Goal: Task Accomplishment & Management: Complete application form

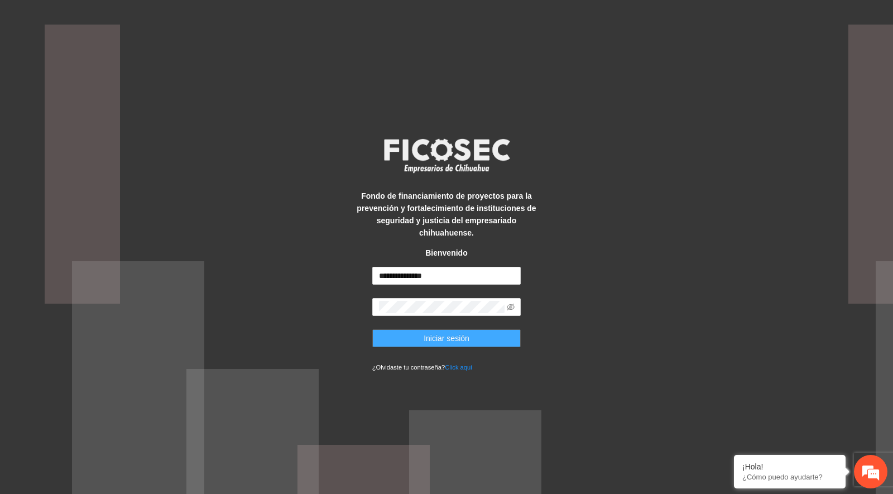
click at [446, 332] on span "Iniciar sesión" at bounding box center [447, 338] width 46 height 12
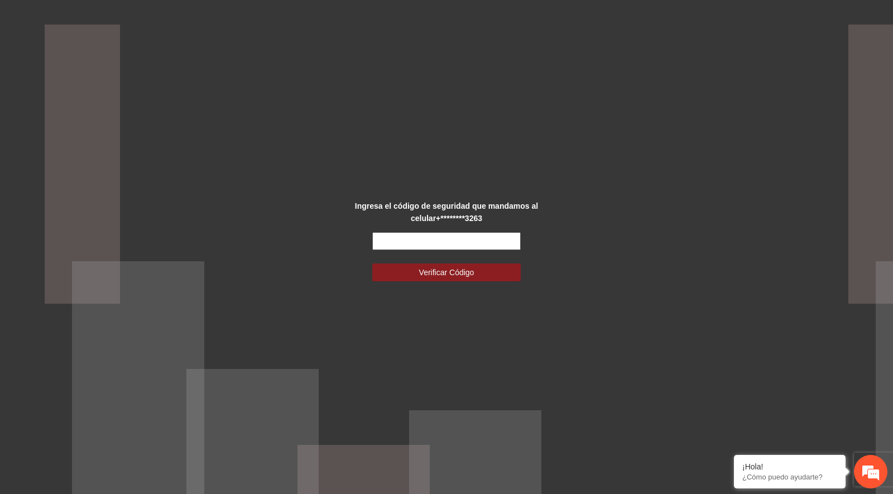
click at [497, 244] on input "text" at bounding box center [446, 241] width 149 height 18
type input "******"
click at [476, 271] on button "Verificar Código" at bounding box center [446, 272] width 149 height 18
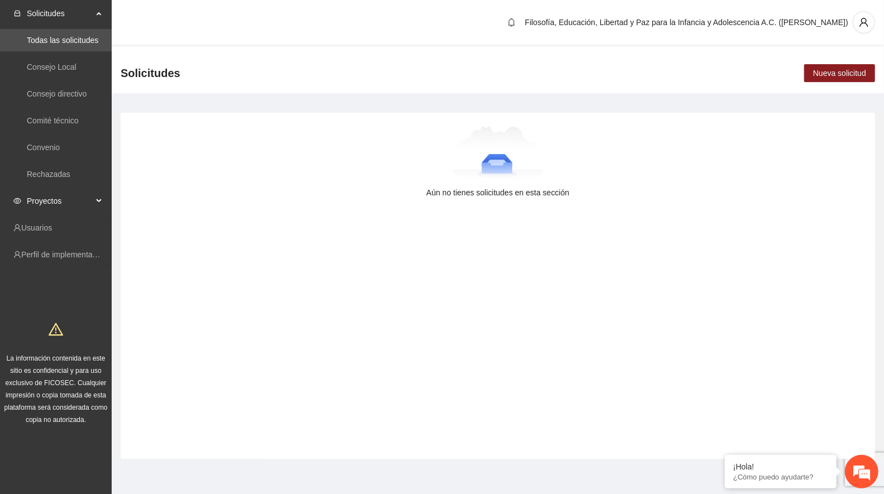
click at [77, 199] on span "Proyectos" at bounding box center [60, 201] width 66 height 22
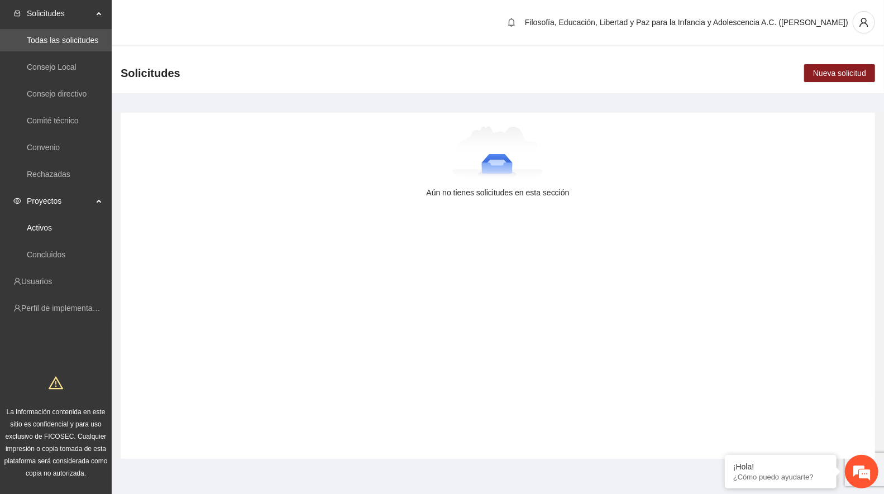
click at [52, 228] on link "Activos" at bounding box center [39, 227] width 25 height 9
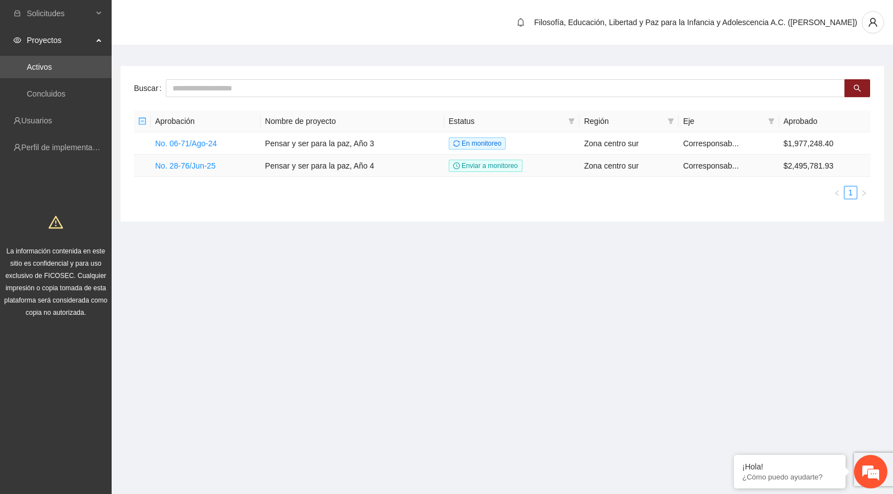
click at [205, 166] on link "No. 28-76/Jun-25" at bounding box center [185, 165] width 60 height 9
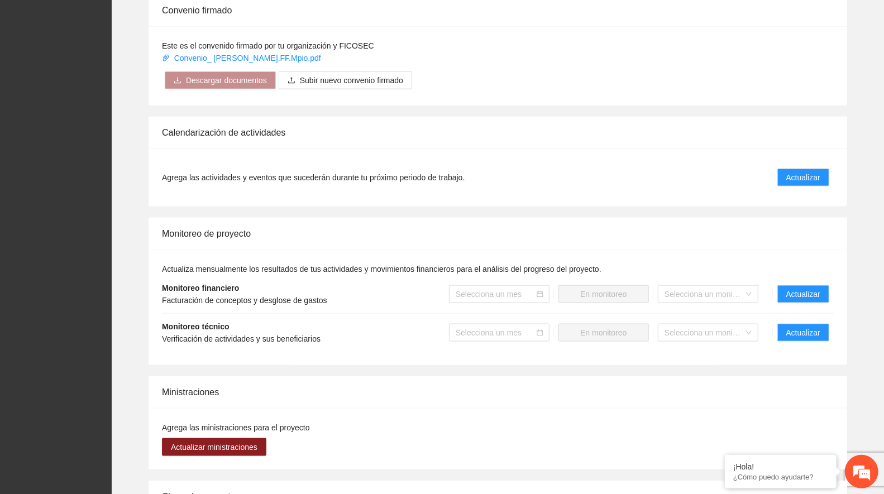
scroll to position [806, 0]
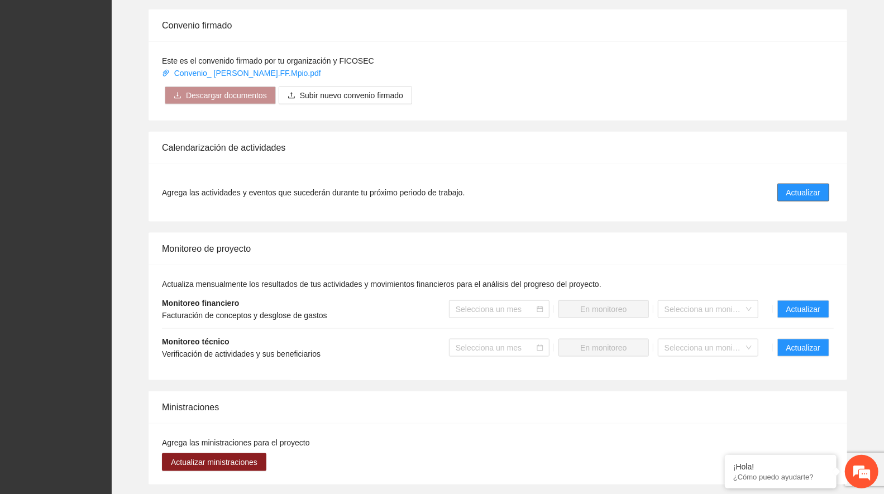
click at [805, 186] on span "Actualizar" at bounding box center [803, 192] width 34 height 12
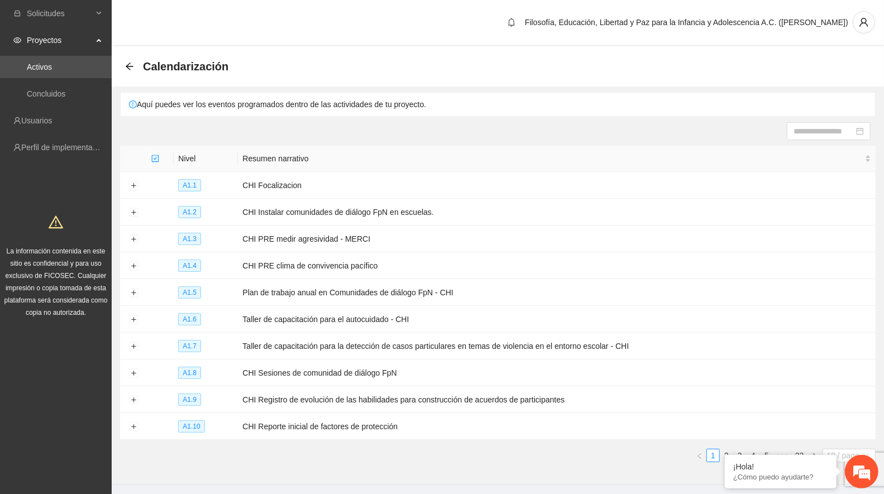
click at [851, 449] on span "10 / page" at bounding box center [849, 455] width 44 height 12
click at [851, 430] on div "100 / page" at bounding box center [849, 436] width 40 height 12
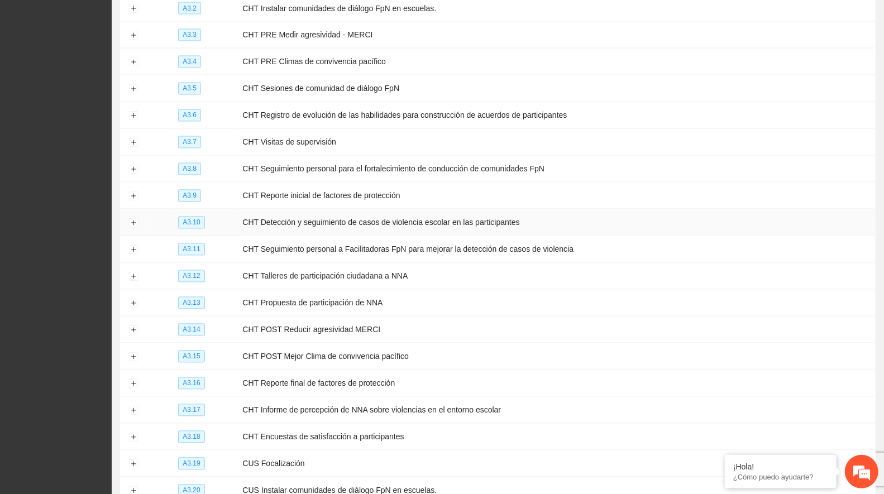
scroll to position [1116, 0]
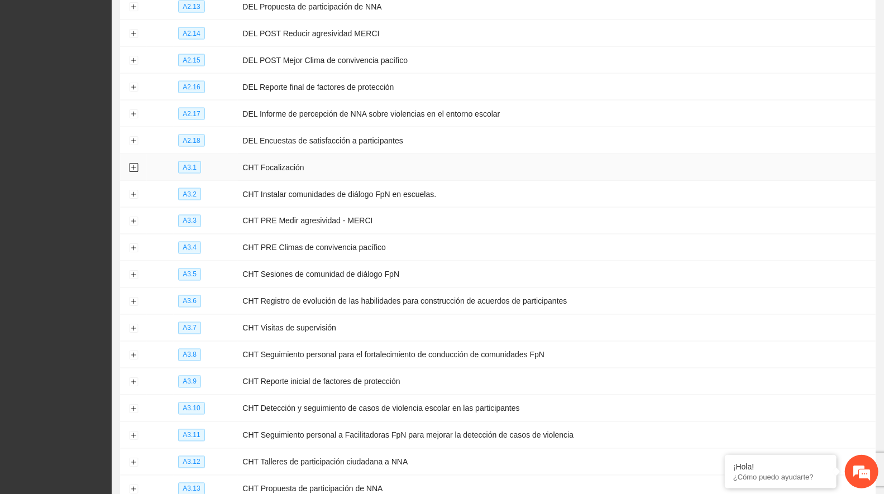
click at [134, 164] on button "Expand row" at bounding box center [133, 168] width 9 height 9
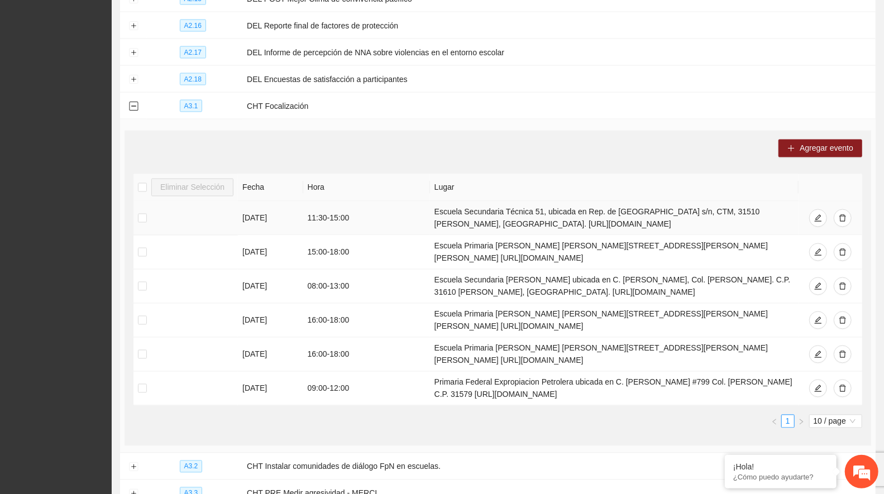
scroll to position [1240, 0]
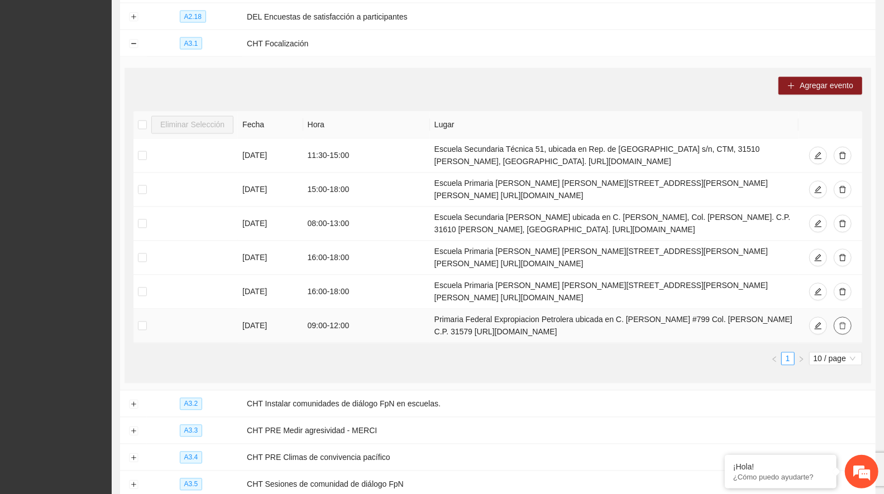
click at [846, 322] on icon "delete" at bounding box center [842, 326] width 8 height 8
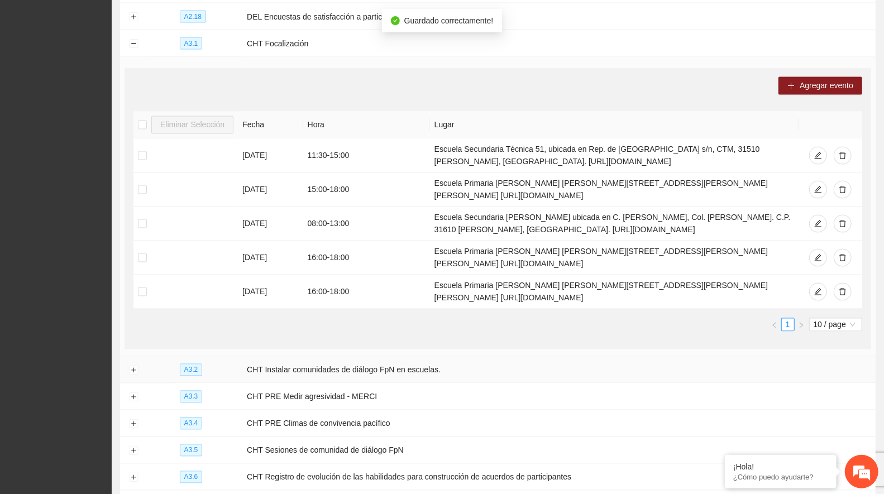
scroll to position [1302, 0]
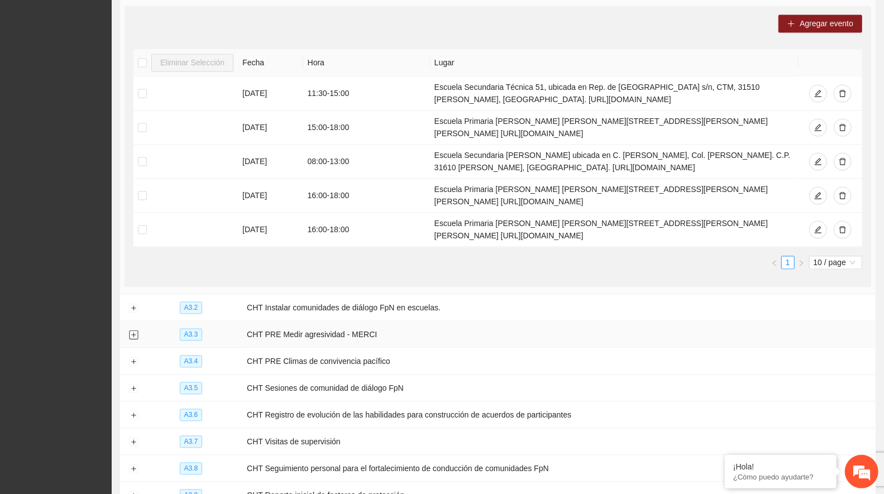
click at [129, 331] on button "Expand row" at bounding box center [133, 335] width 9 height 9
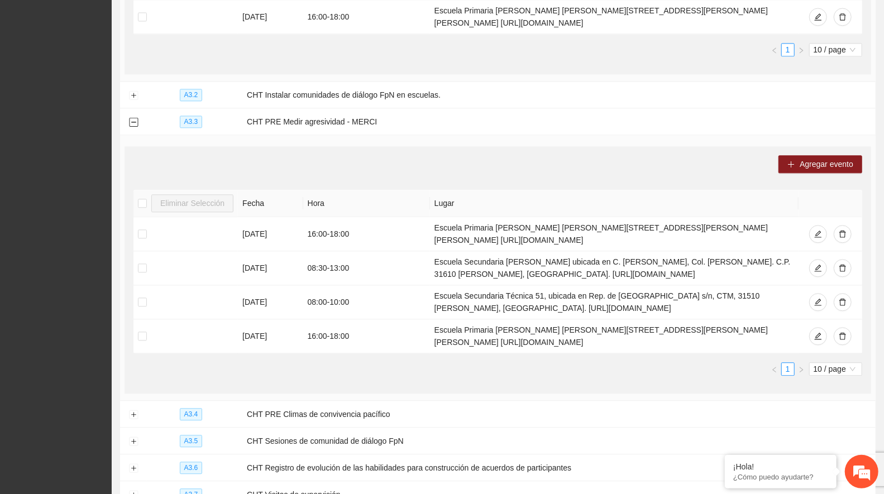
scroll to position [1550, 0]
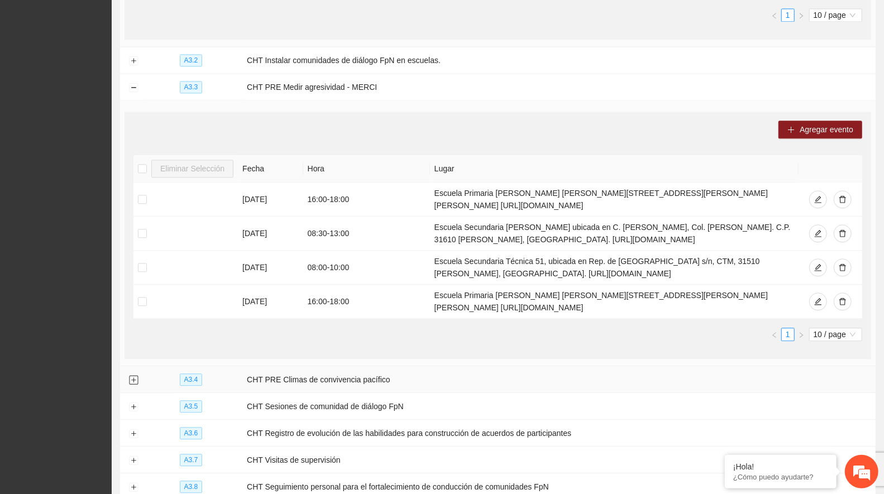
click at [129, 376] on button "Expand row" at bounding box center [133, 380] width 9 height 9
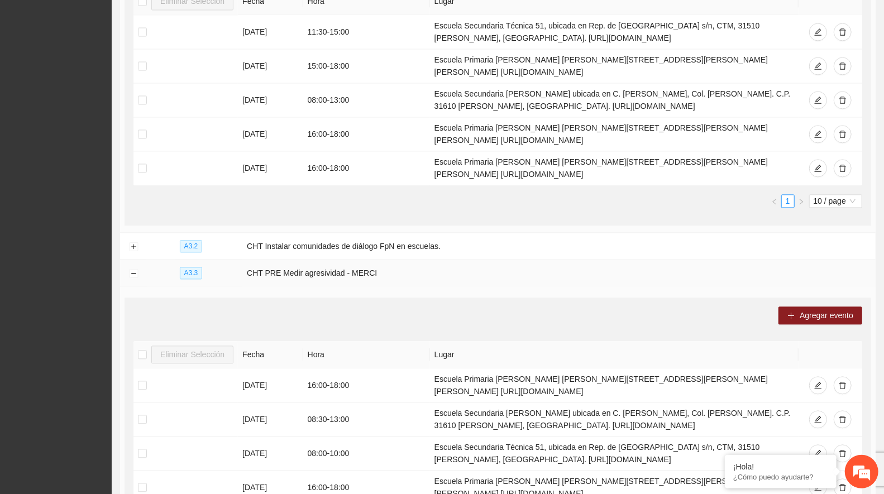
scroll to position [1178, 0]
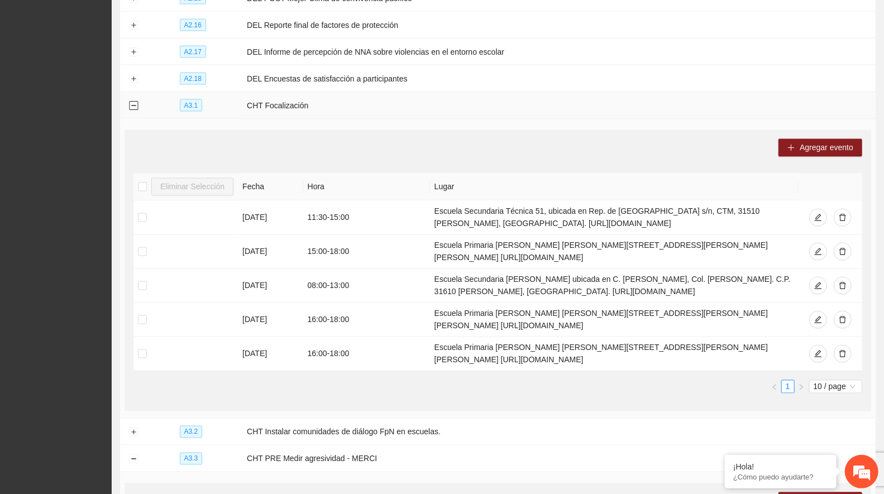
click at [134, 102] on button "Collapse row" at bounding box center [133, 106] width 9 height 9
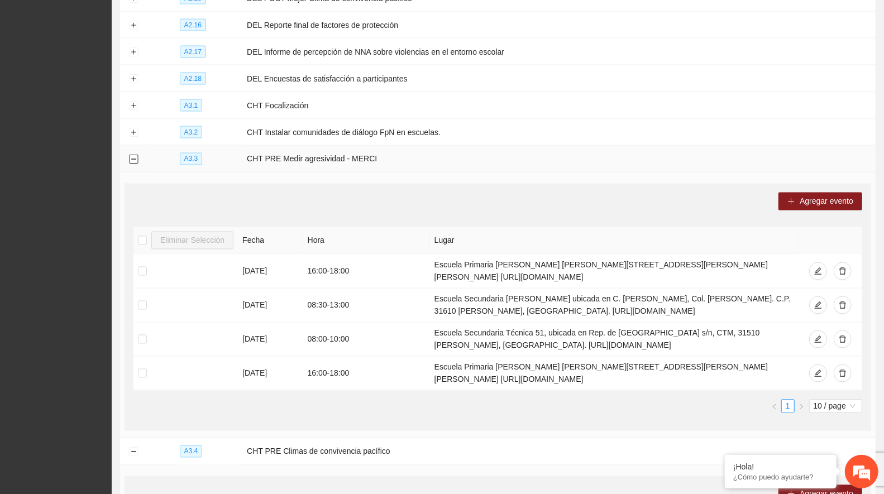
click at [131, 155] on button "Collapse row" at bounding box center [133, 159] width 9 height 9
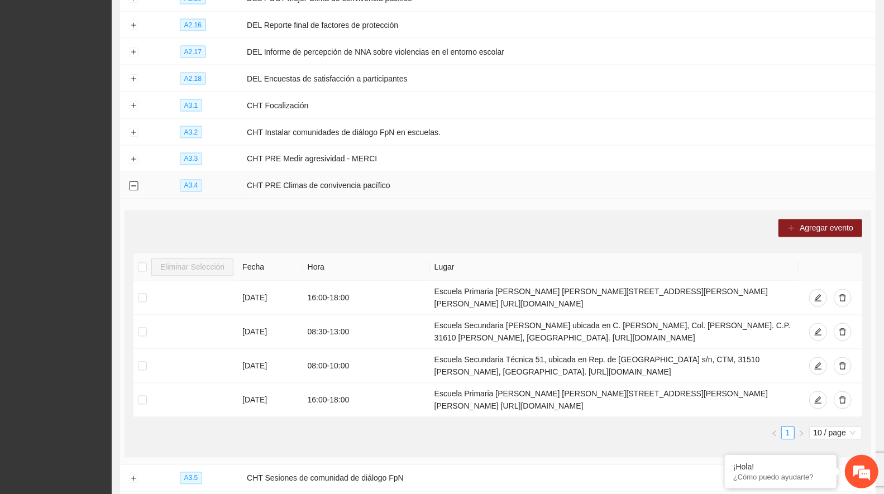
click at [130, 182] on button "Collapse row" at bounding box center [133, 186] width 9 height 9
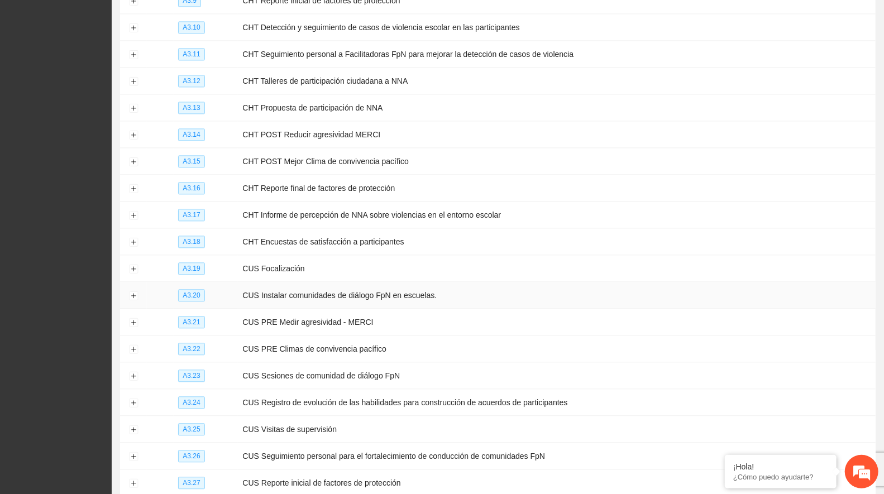
scroll to position [1550, 0]
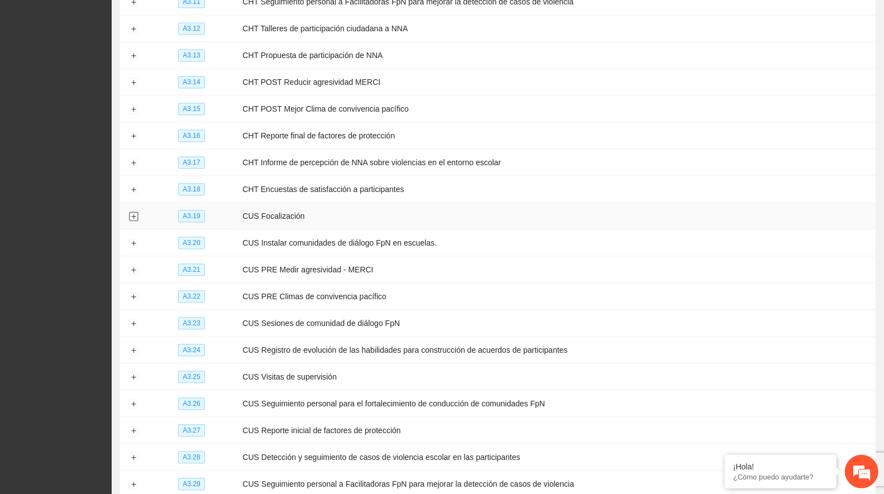
click at [135, 212] on button "Expand row" at bounding box center [133, 216] width 9 height 9
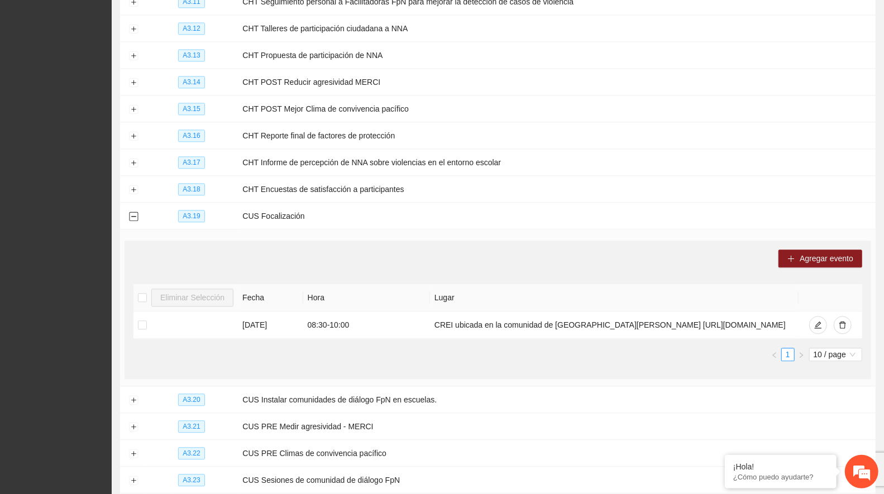
scroll to position [1675, 0]
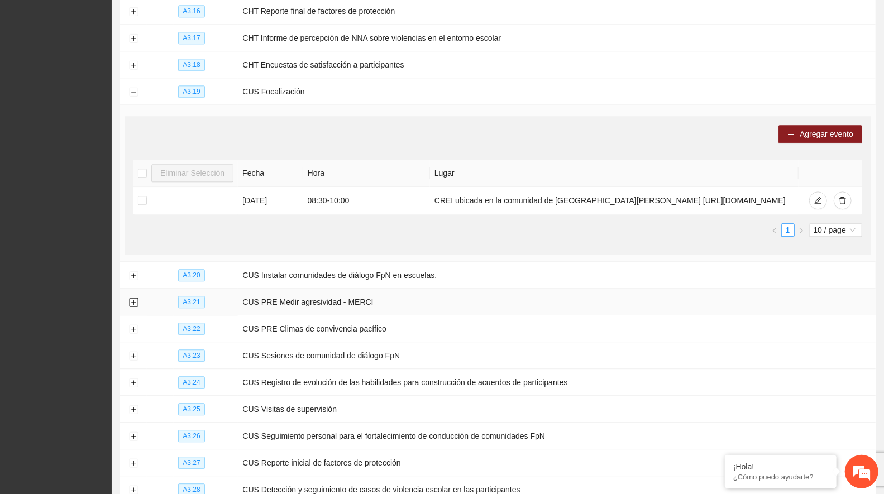
click at [135, 298] on button "Expand row" at bounding box center [133, 302] width 9 height 9
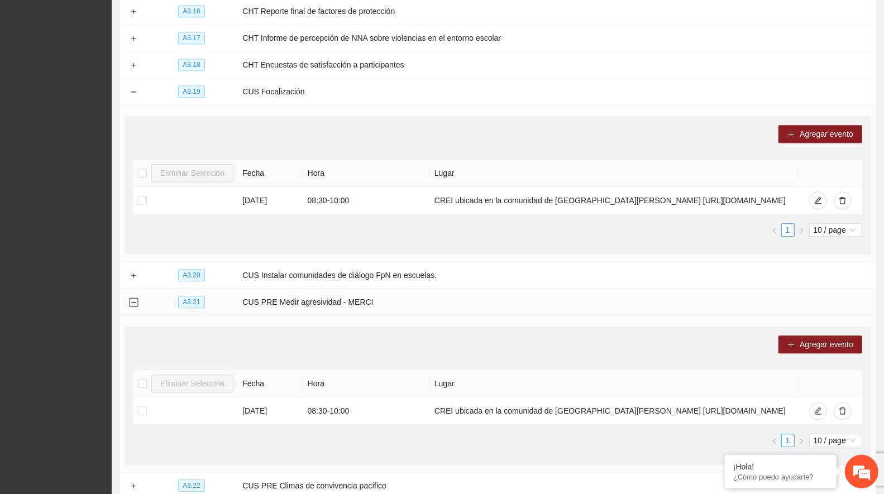
scroll to position [1860, 0]
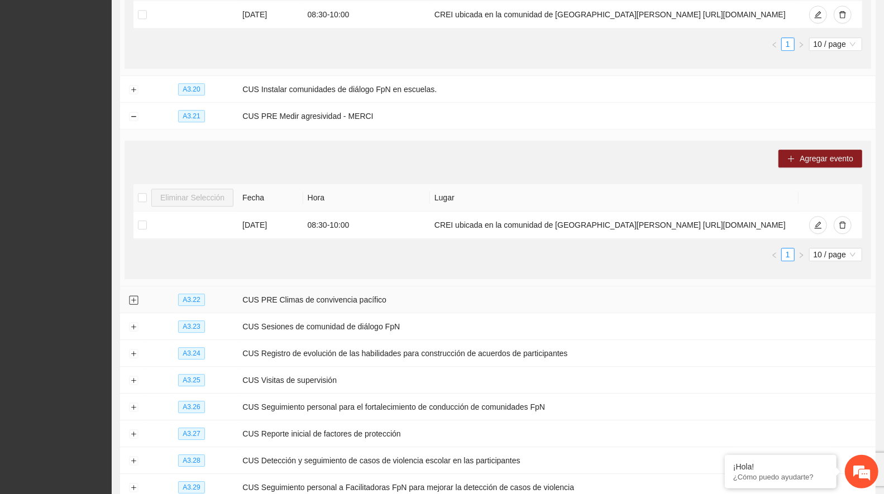
click at [134, 296] on button "Expand row" at bounding box center [133, 300] width 9 height 9
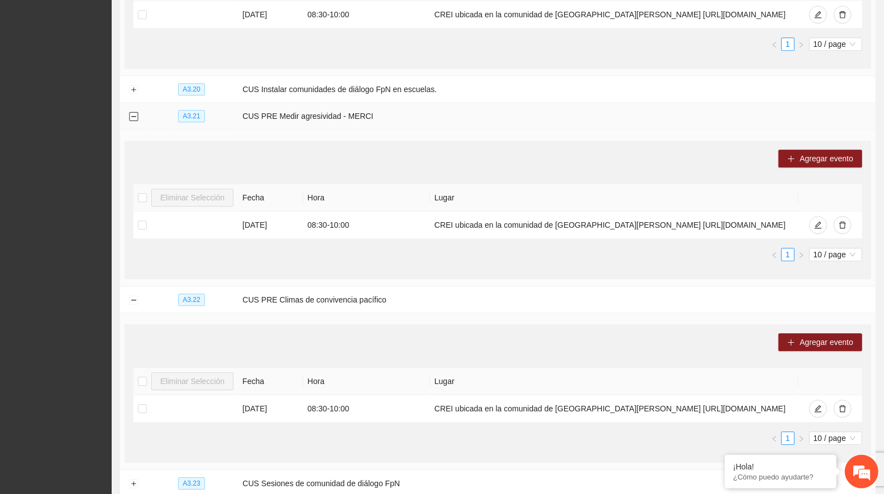
click at [132, 112] on button "Collapse row" at bounding box center [133, 116] width 9 height 9
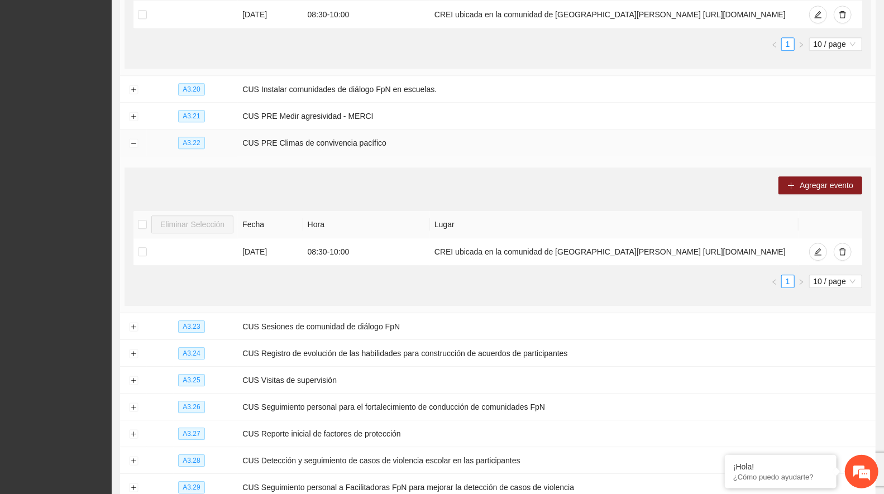
click at [135, 129] on td at bounding box center [133, 142] width 27 height 27
click at [136, 139] on button "Collapse row" at bounding box center [133, 143] width 9 height 9
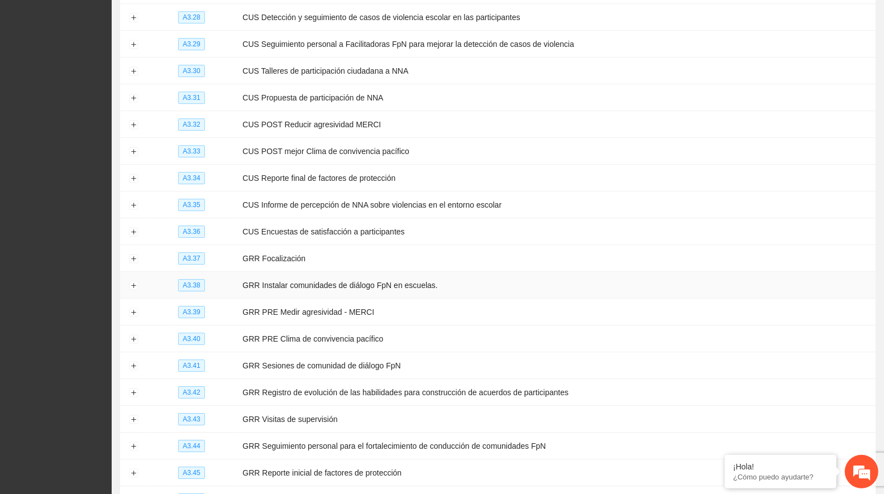
scroll to position [2170, 0]
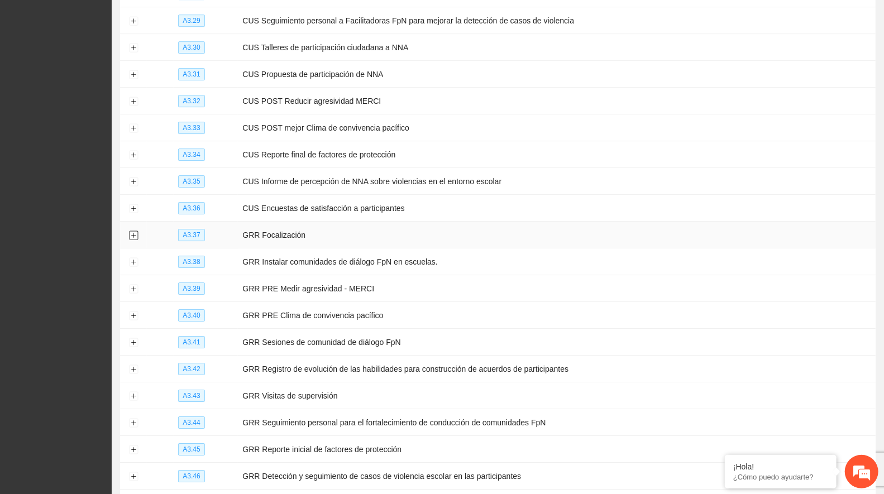
click at [135, 231] on button "Expand row" at bounding box center [133, 235] width 9 height 9
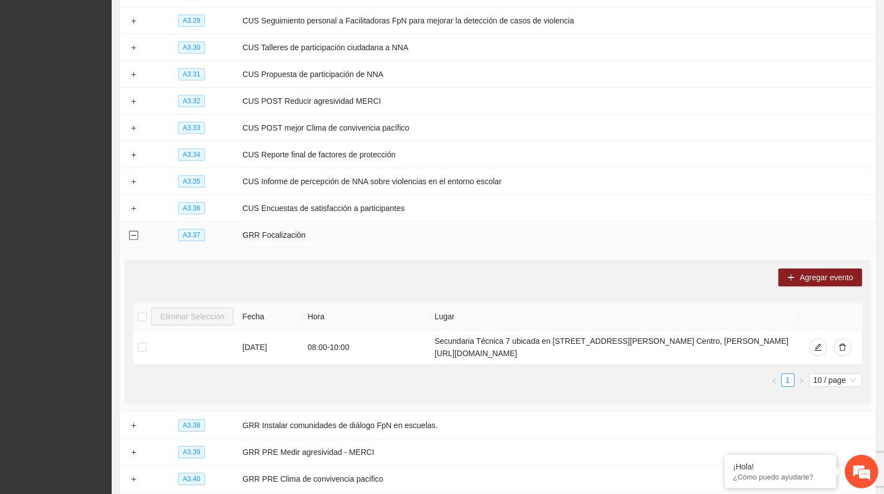
click at [137, 231] on button "Collapse row" at bounding box center [133, 235] width 9 height 9
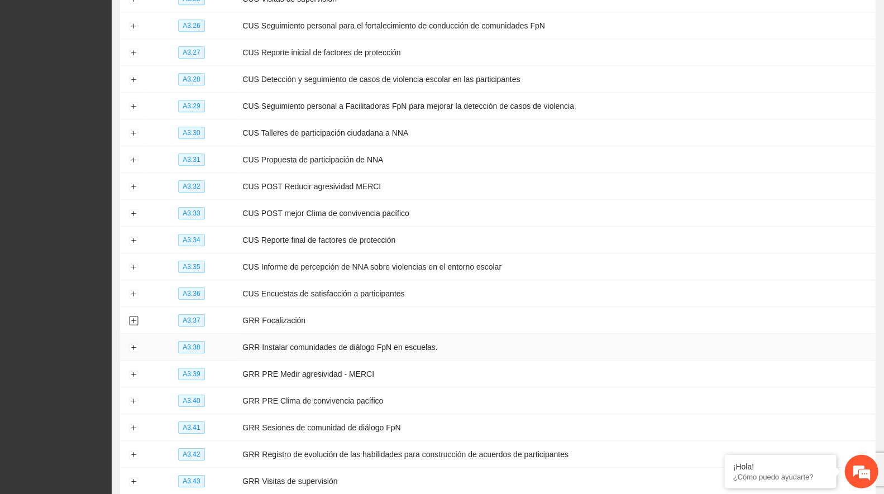
scroll to position [2108, 0]
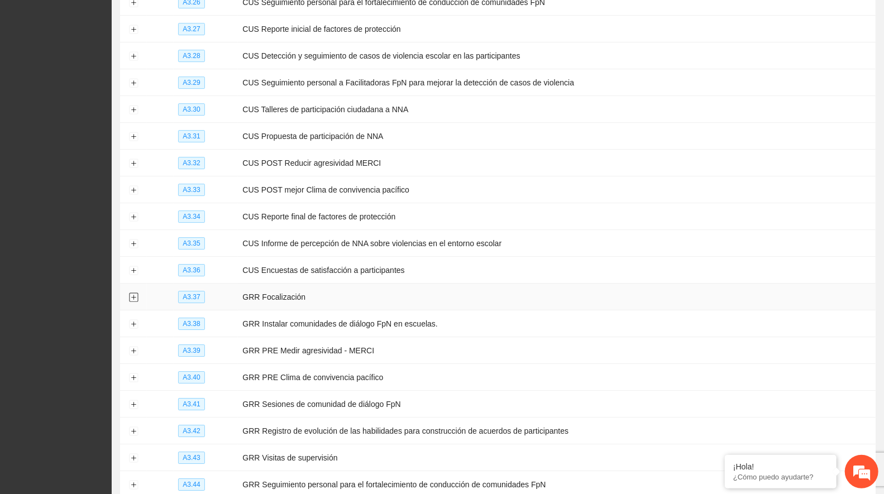
click at [135, 293] on button "Expand row" at bounding box center [133, 297] width 9 height 9
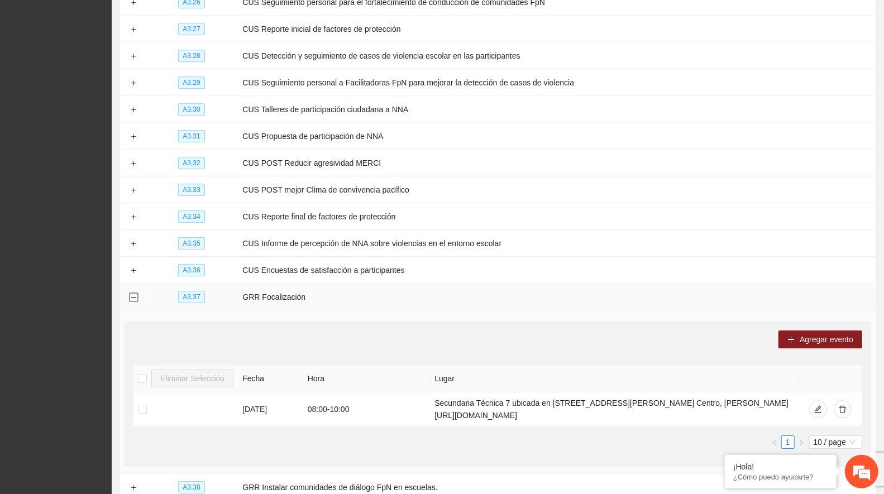
click at [135, 293] on button "Collapse row" at bounding box center [133, 297] width 9 height 9
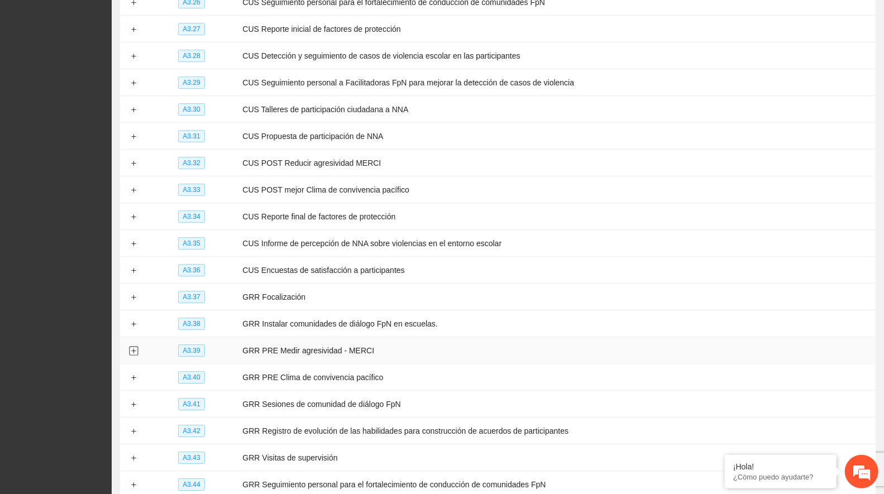
click at [129, 347] on button "Expand row" at bounding box center [133, 351] width 9 height 9
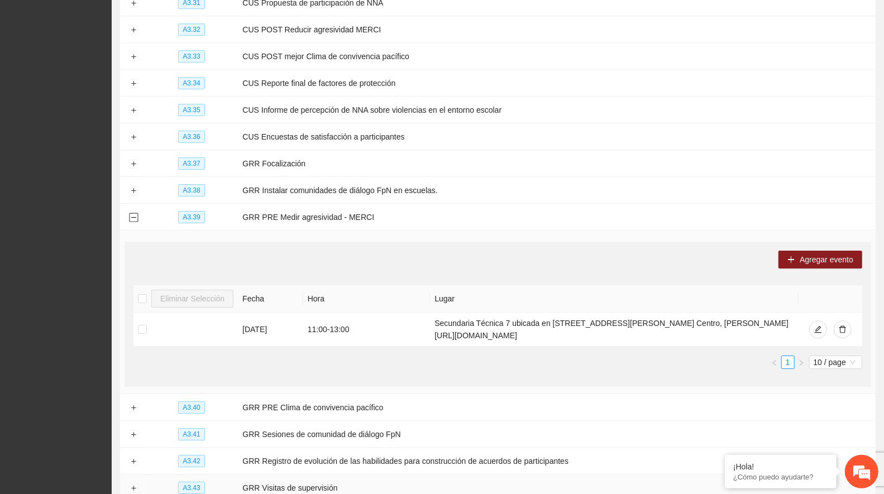
scroll to position [2419, 0]
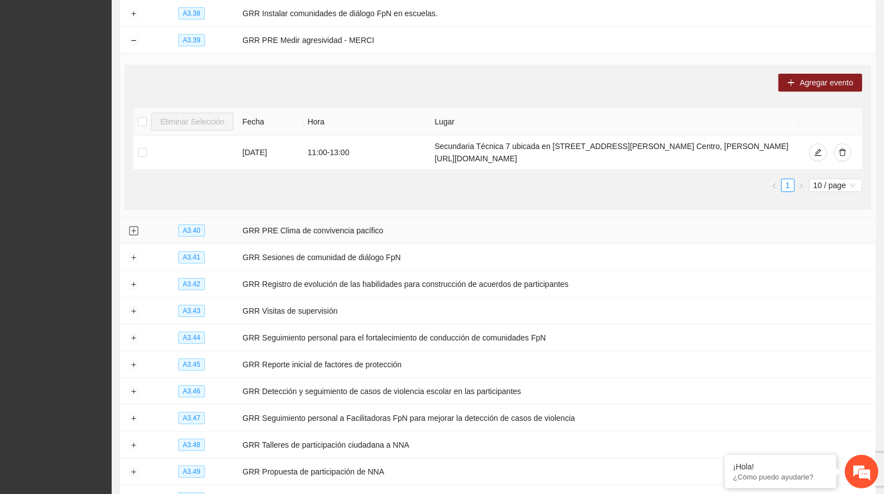
click at [132, 227] on button "Expand row" at bounding box center [133, 231] width 9 height 9
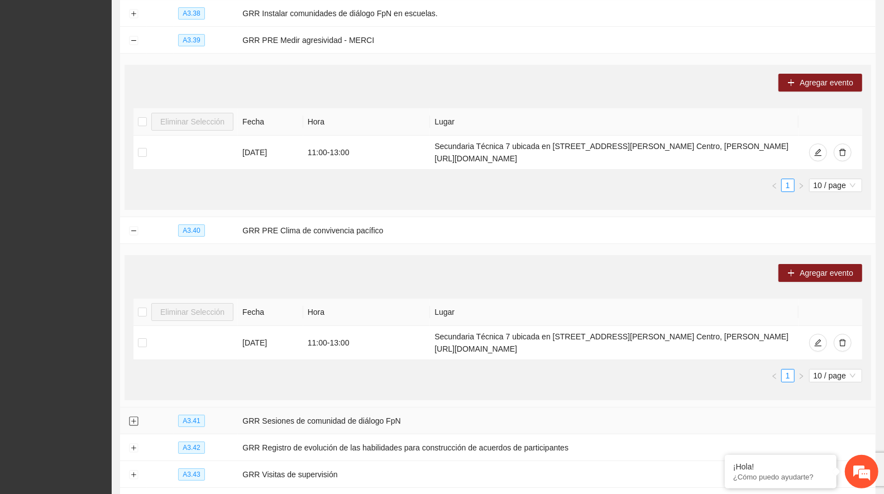
click at [133, 417] on button "Expand row" at bounding box center [133, 421] width 9 height 9
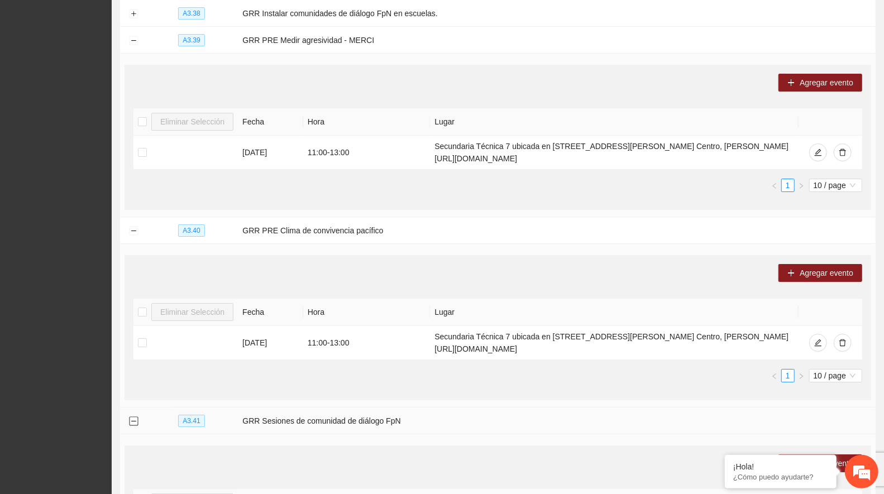
click at [133, 417] on button "Collapse row" at bounding box center [133, 421] width 9 height 9
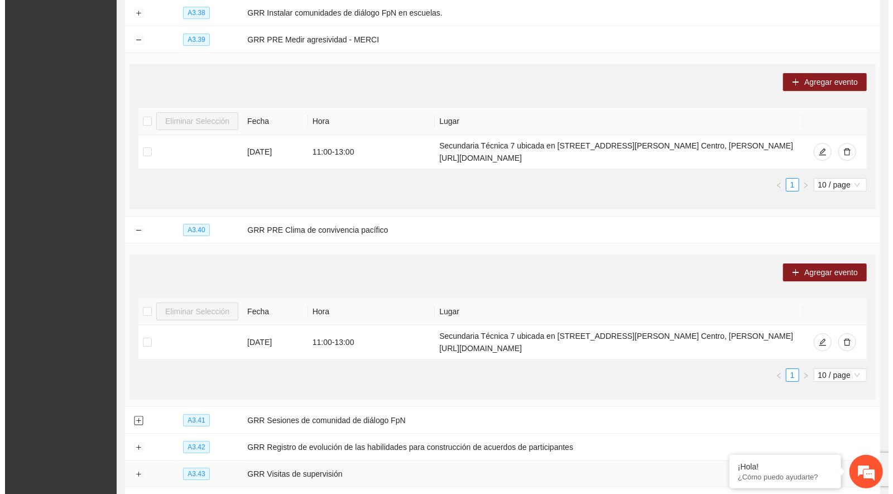
scroll to position [2357, 0]
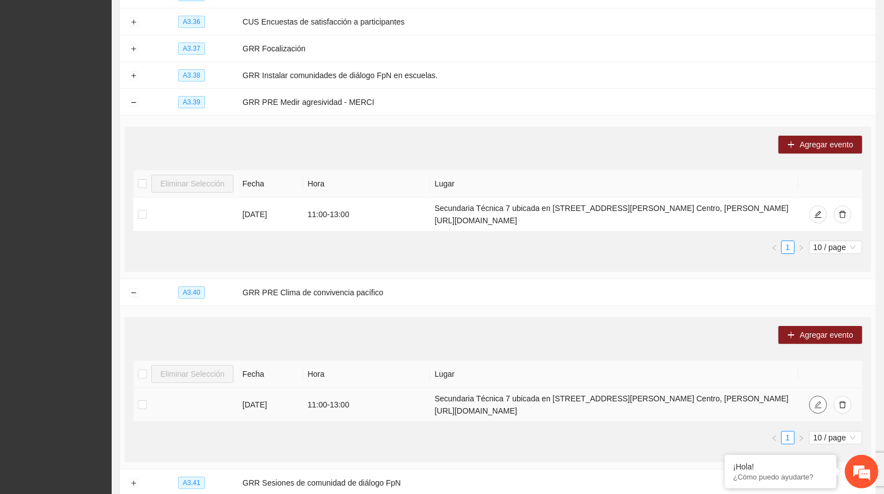
click at [818, 396] on button "button" at bounding box center [818, 405] width 18 height 18
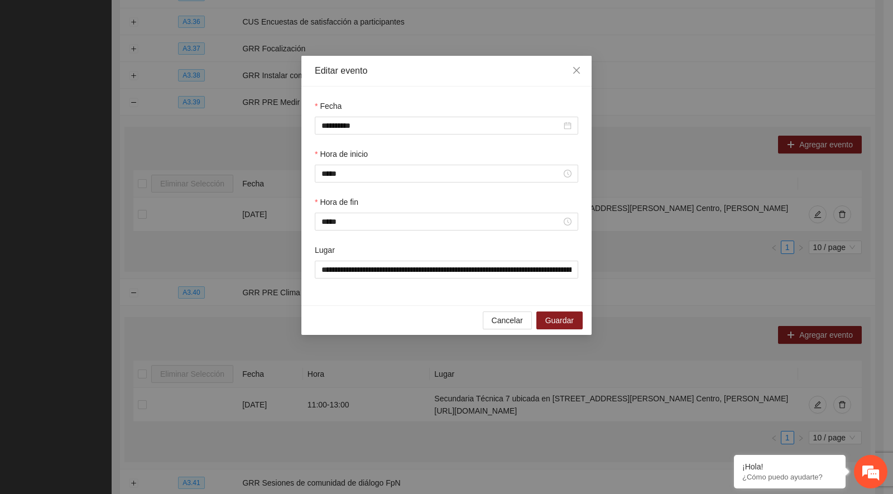
click at [328, 170] on input "*****" at bounding box center [442, 173] width 240 height 12
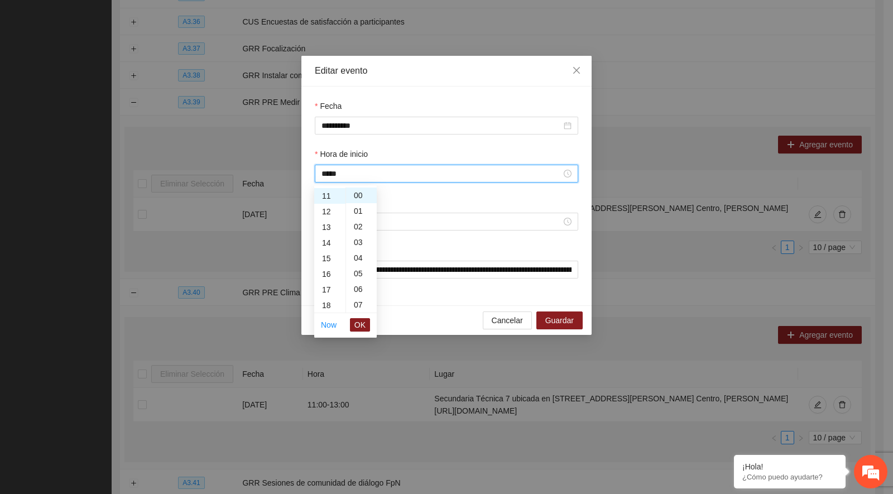
click at [328, 207] on div "12" at bounding box center [329, 212] width 31 height 16
type input "*****"
click at [356, 321] on span "OK" at bounding box center [359, 325] width 11 height 12
click at [341, 227] on input "*****" at bounding box center [442, 221] width 240 height 12
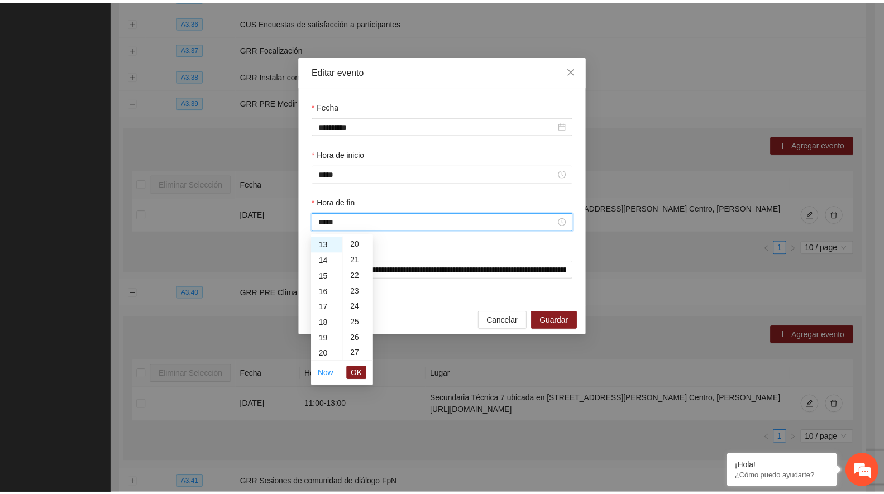
scroll to position [469, 0]
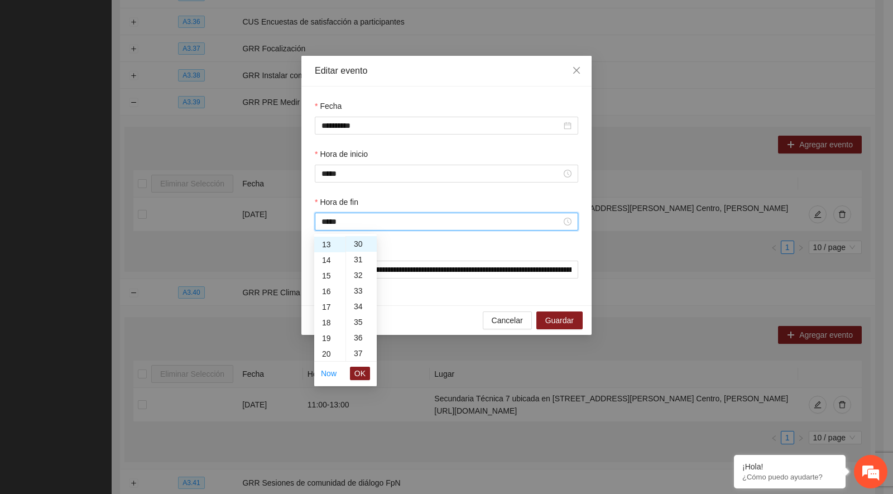
click at [357, 370] on span "OK" at bounding box center [359, 373] width 11 height 12
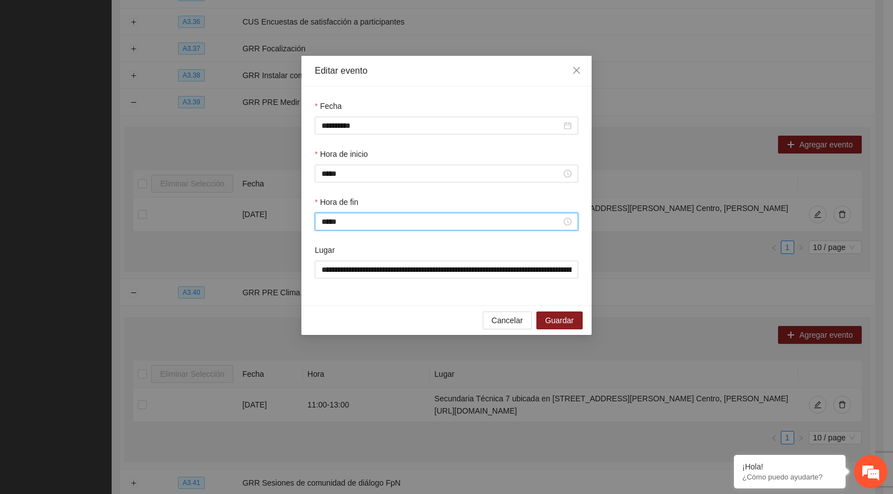
type input "*****"
click at [561, 327] on span "Guardar" at bounding box center [559, 320] width 28 height 12
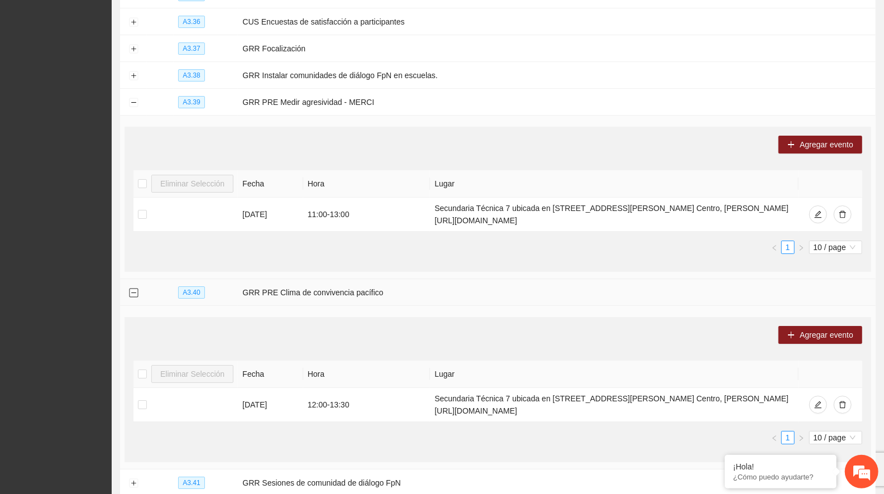
click at [136, 289] on button "Collapse row" at bounding box center [133, 293] width 9 height 9
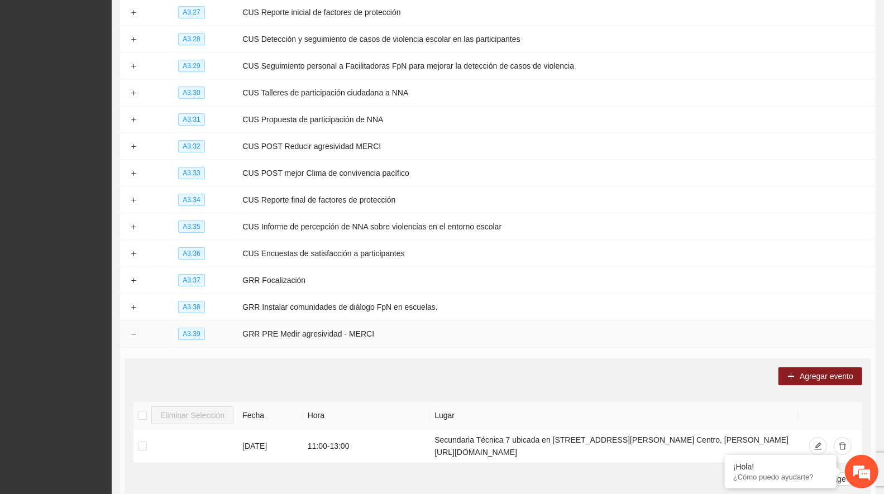
scroll to position [2108, 0]
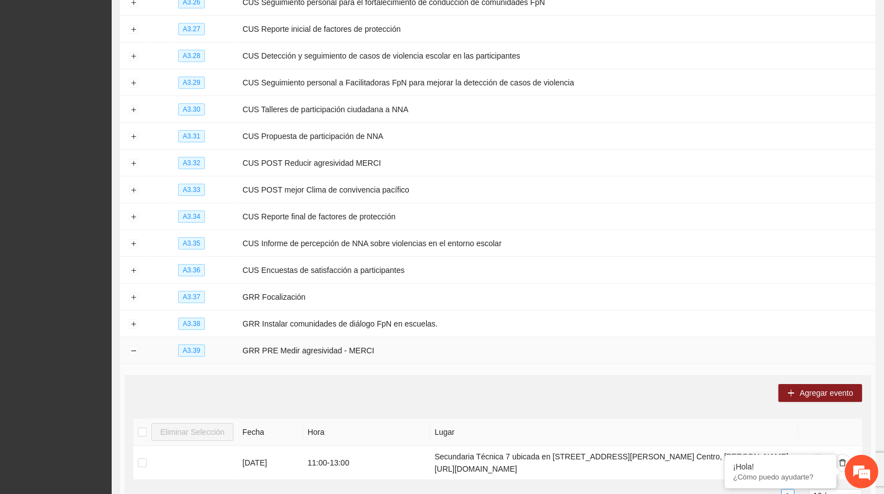
click at [138, 337] on td at bounding box center [133, 350] width 27 height 27
click at [134, 347] on button "Collapse row" at bounding box center [133, 351] width 9 height 9
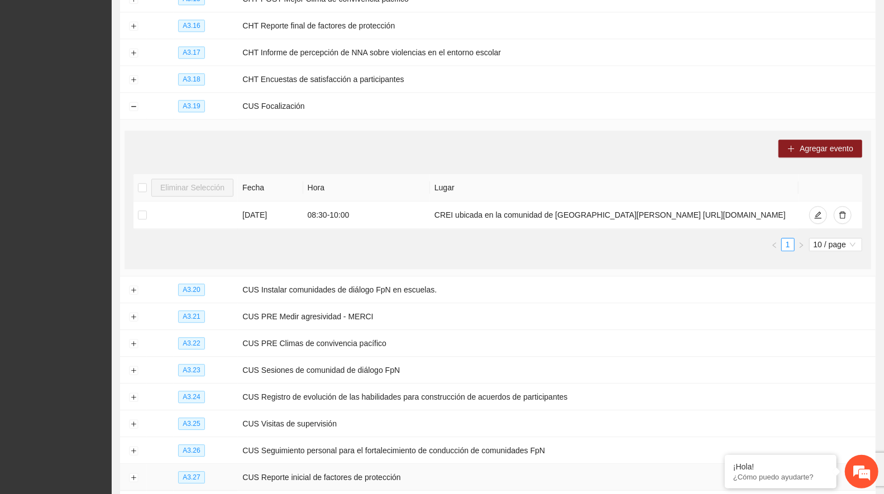
scroll to position [1540, 0]
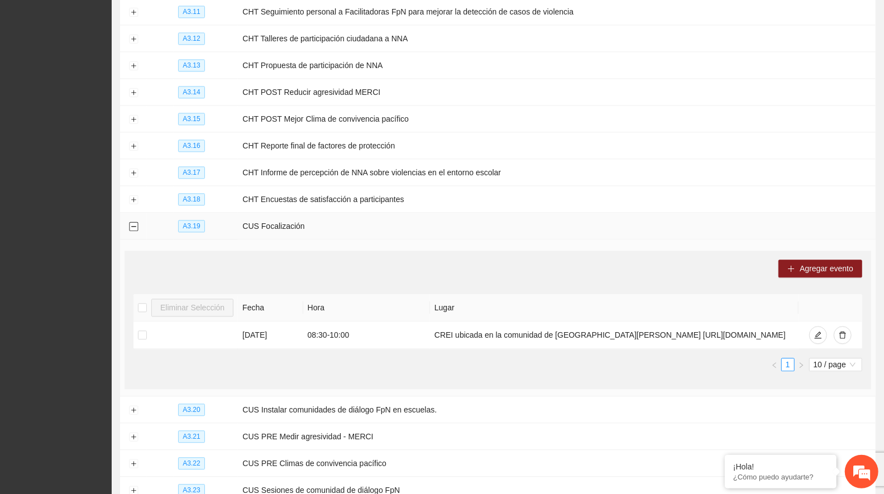
click at [135, 222] on button "Collapse row" at bounding box center [133, 226] width 9 height 9
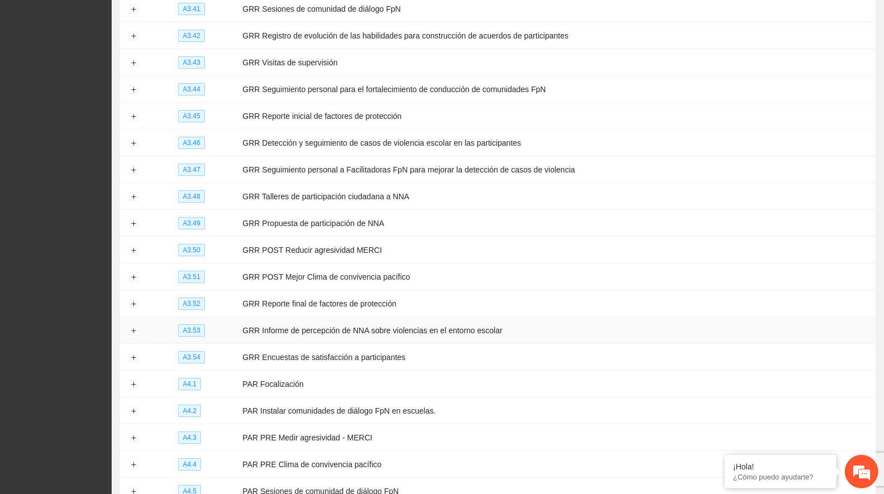
scroll to position [2376, 0]
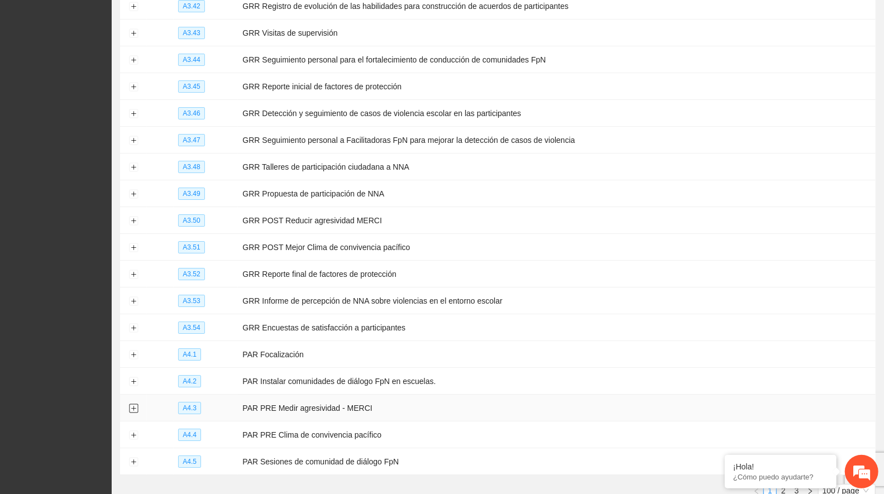
click at [129, 404] on button "Expand row" at bounding box center [133, 408] width 9 height 9
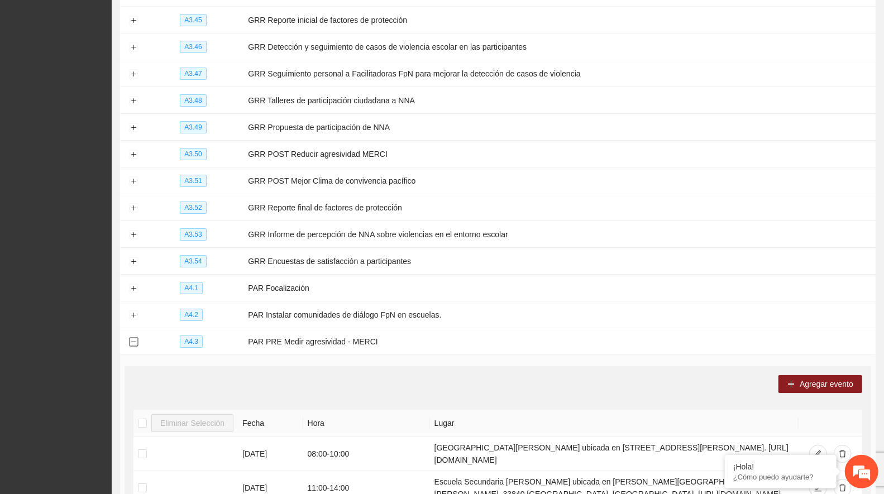
scroll to position [2558, 0]
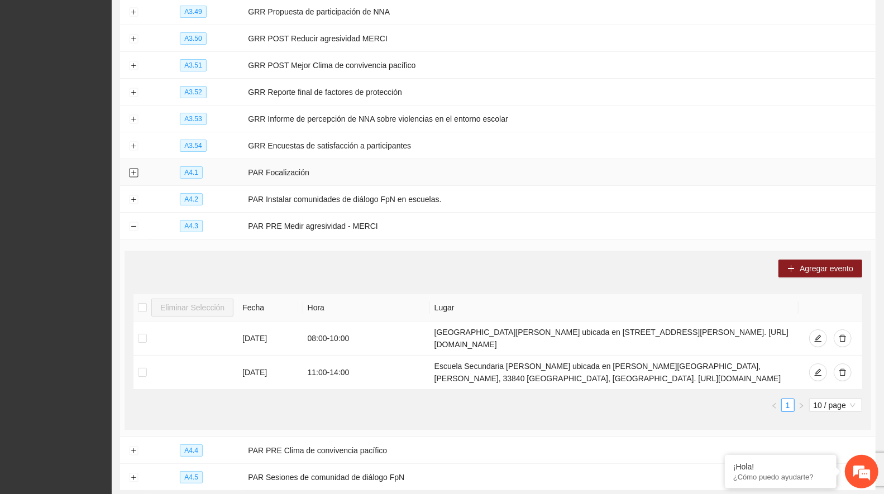
click at [137, 169] on button "Expand row" at bounding box center [133, 173] width 9 height 9
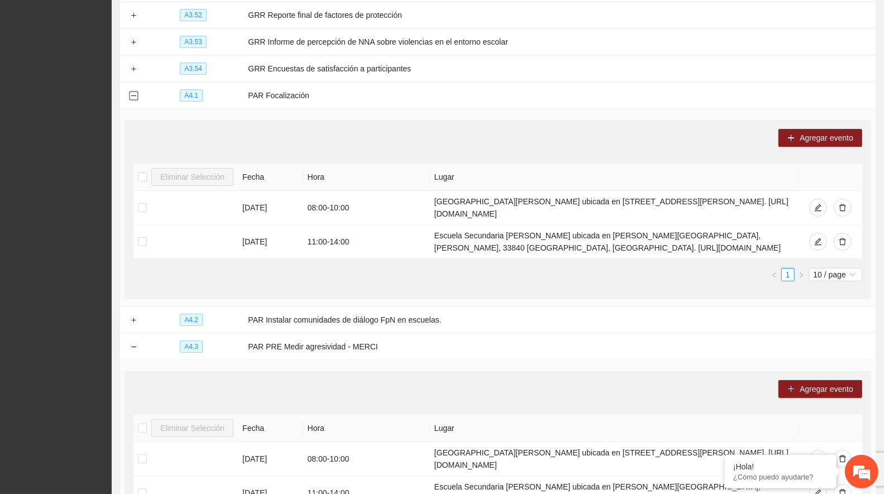
scroll to position [2620, 0]
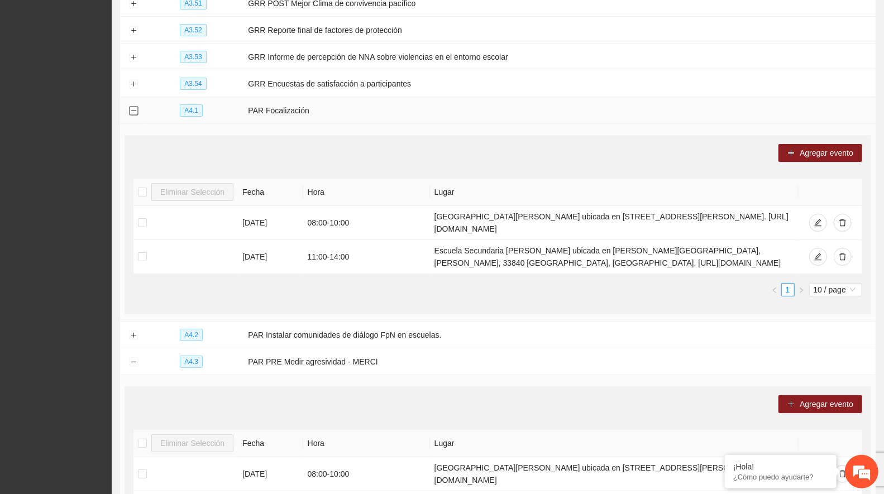
click at [136, 107] on button "Collapse row" at bounding box center [133, 111] width 9 height 9
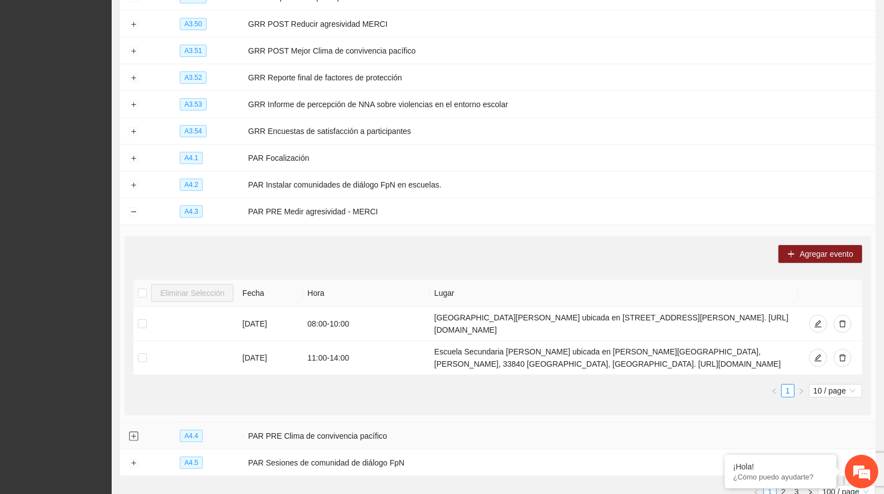
click at [136, 432] on button "Expand row" at bounding box center [133, 436] width 9 height 9
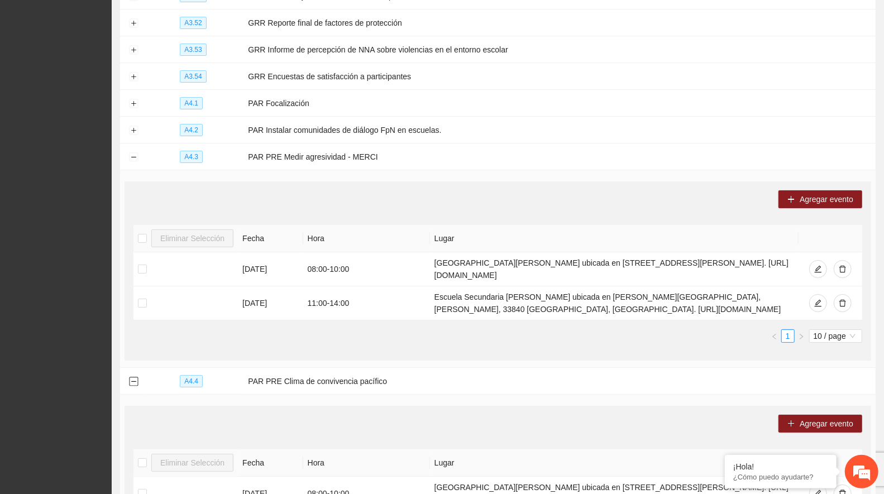
scroll to position [2635, 0]
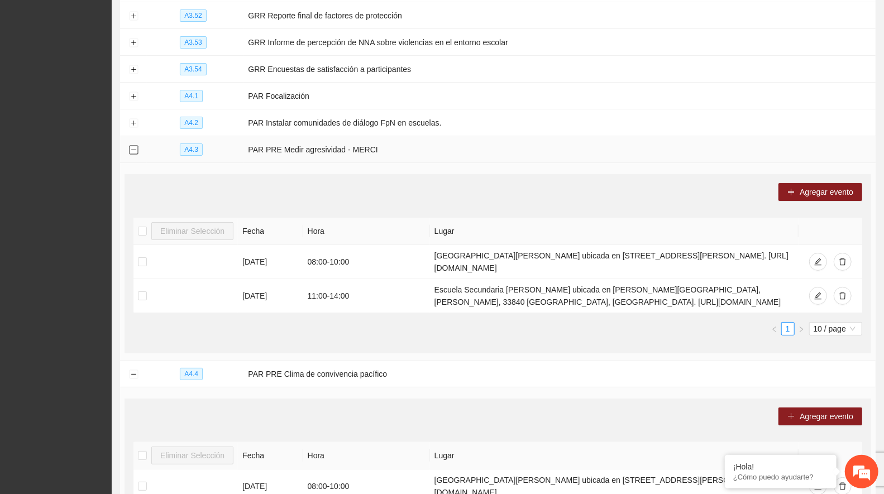
click at [135, 146] on button "Collapse row" at bounding box center [133, 150] width 9 height 9
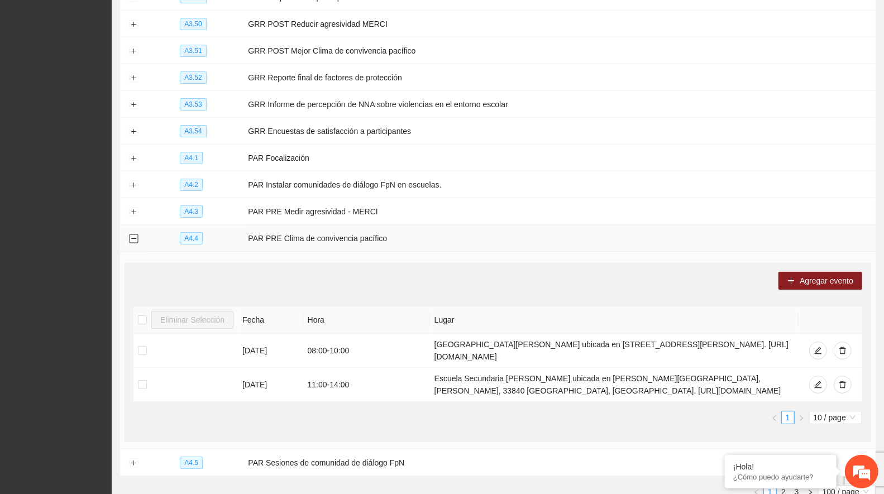
click at [132, 234] on button "Collapse row" at bounding box center [133, 238] width 9 height 9
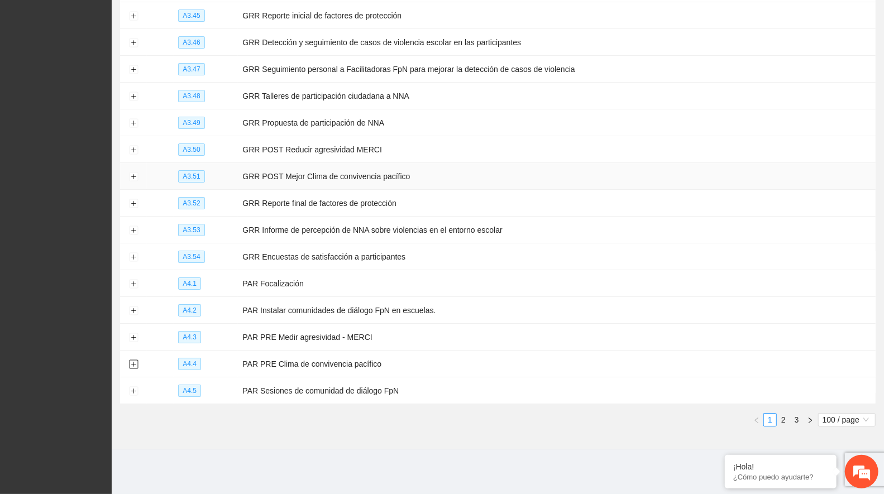
scroll to position [2376, 0]
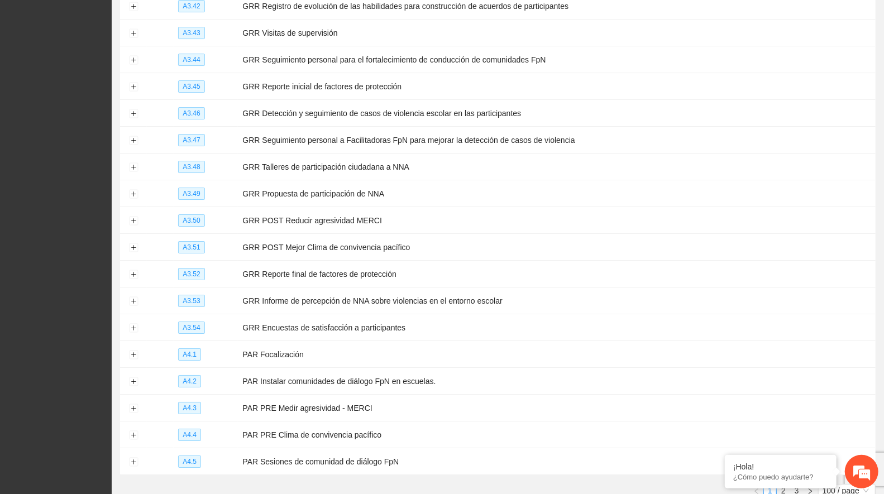
click at [782, 484] on link "2" at bounding box center [783, 490] width 12 height 12
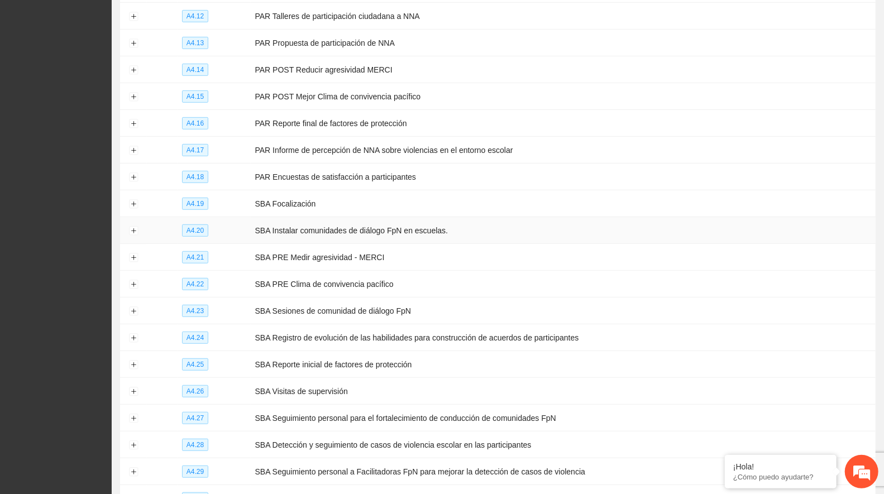
scroll to position [454, 0]
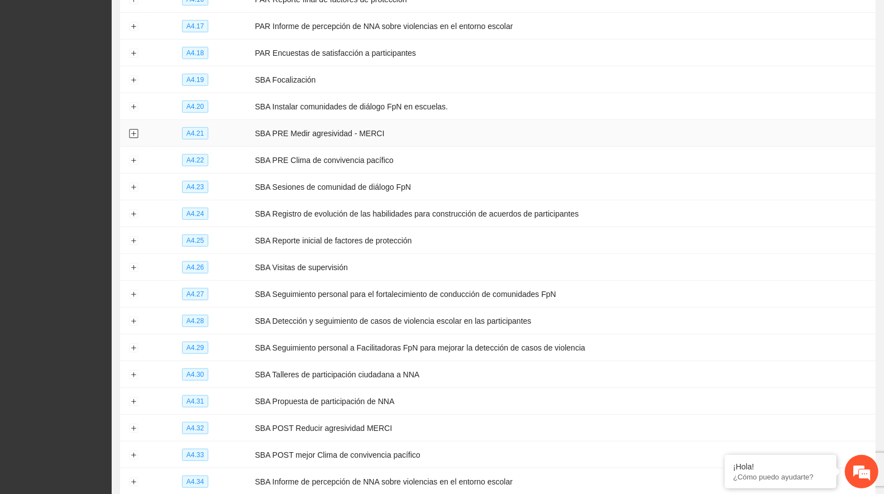
click at [134, 129] on button "Expand row" at bounding box center [133, 133] width 9 height 9
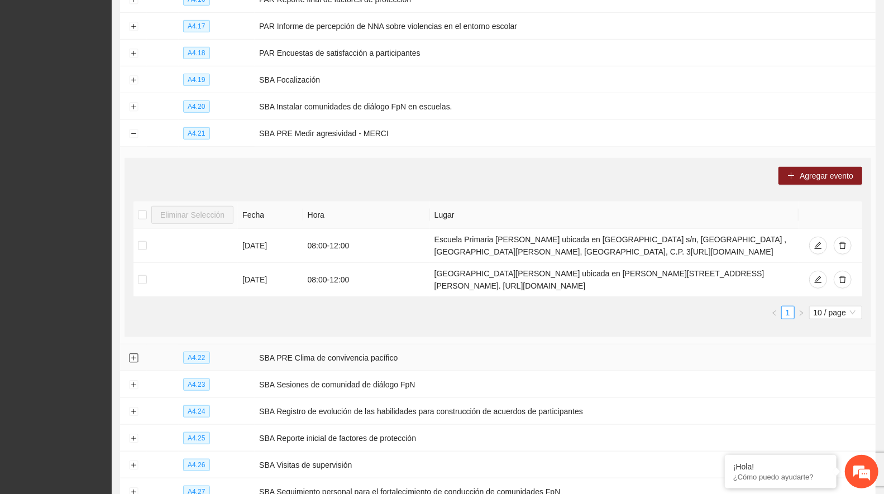
click at [133, 354] on button "Expand row" at bounding box center [133, 358] width 9 height 9
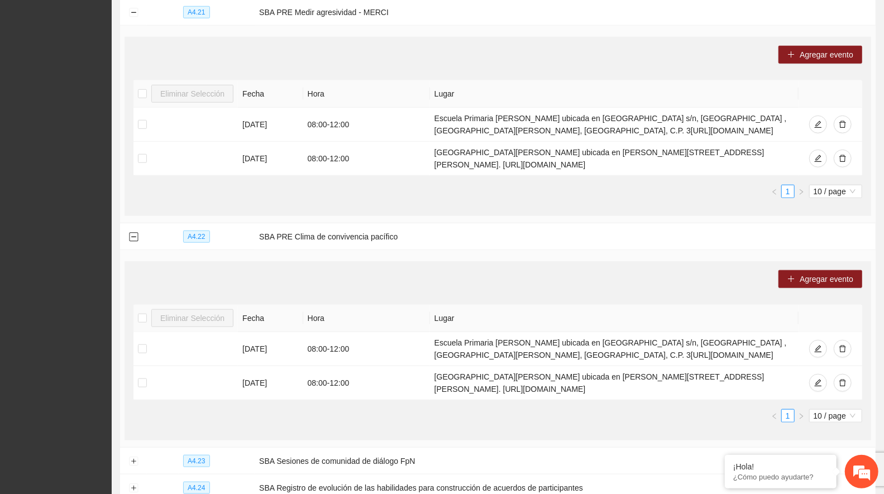
scroll to position [578, 0]
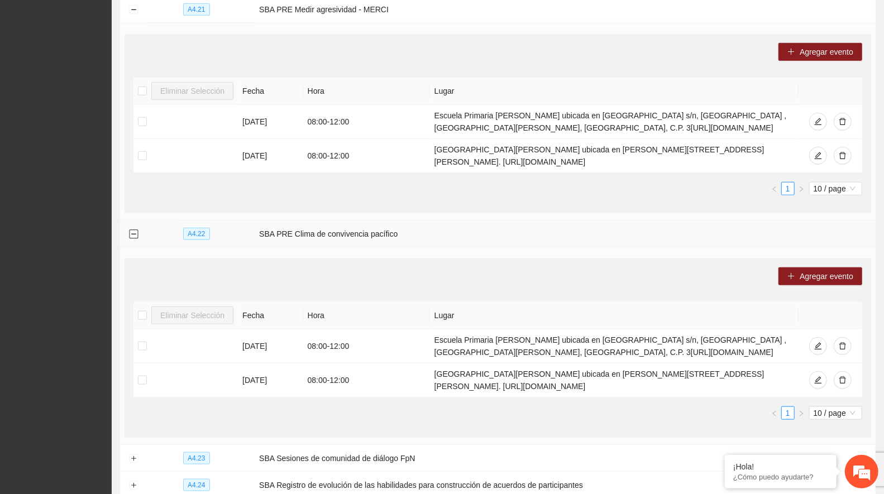
click at [136, 230] on button "Collapse row" at bounding box center [133, 234] width 9 height 9
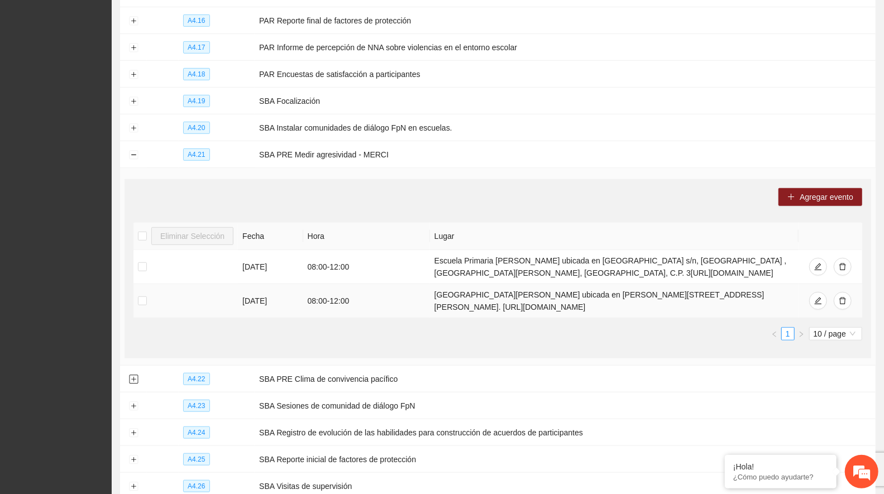
scroll to position [392, 0]
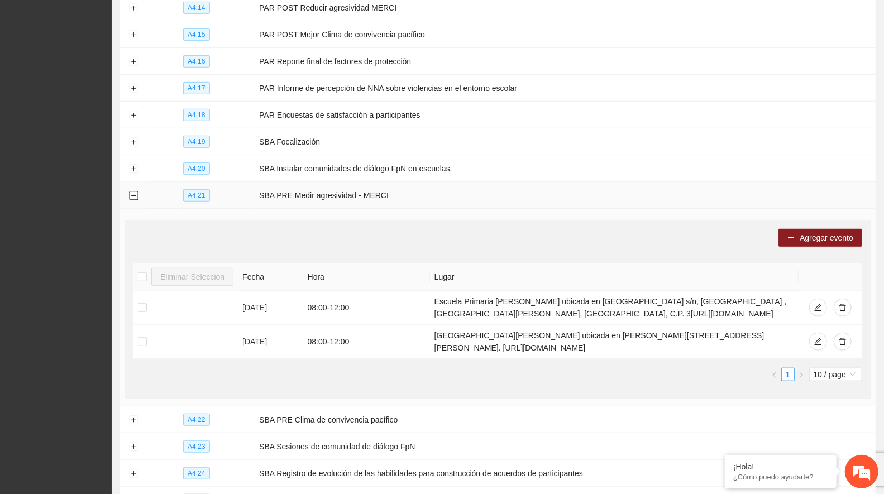
click at [135, 191] on button "Collapse row" at bounding box center [133, 195] width 9 height 9
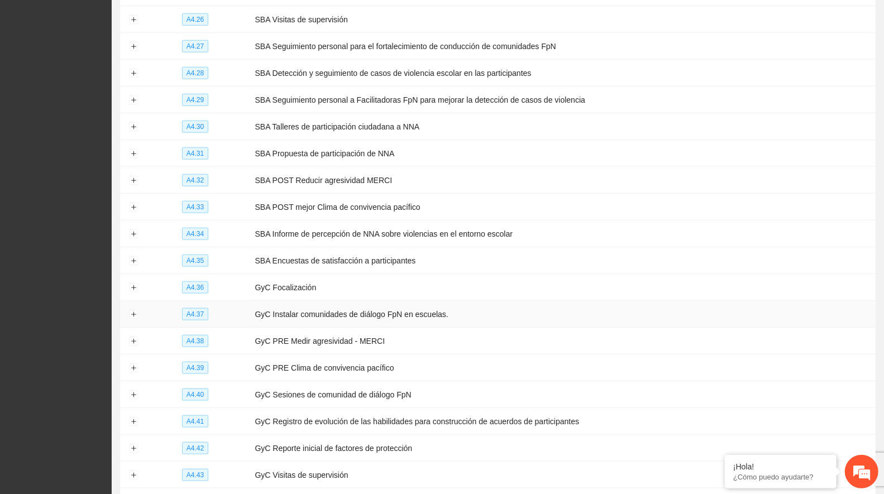
scroll to position [826, 0]
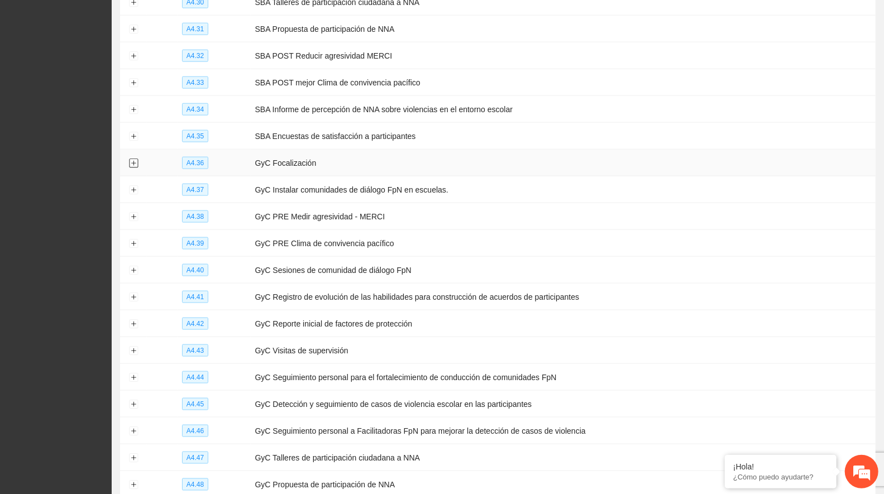
click at [136, 159] on button "Expand row" at bounding box center [133, 163] width 9 height 9
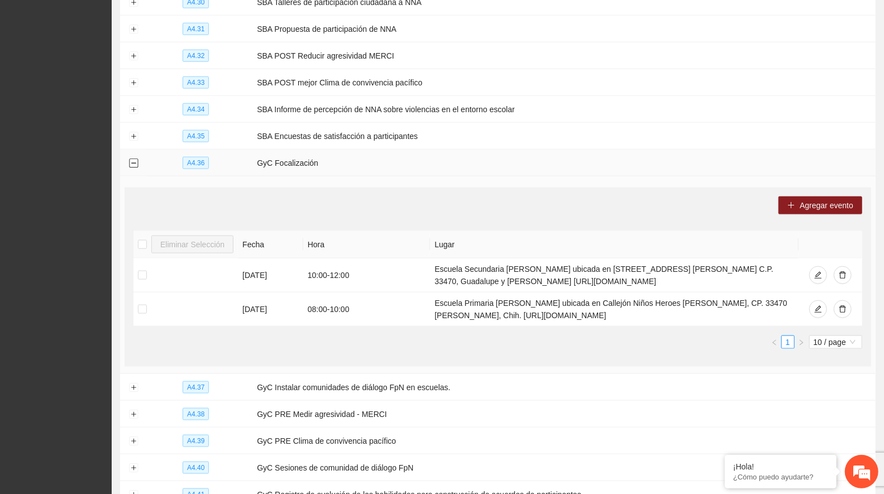
click at [131, 159] on button "Collapse row" at bounding box center [133, 163] width 9 height 9
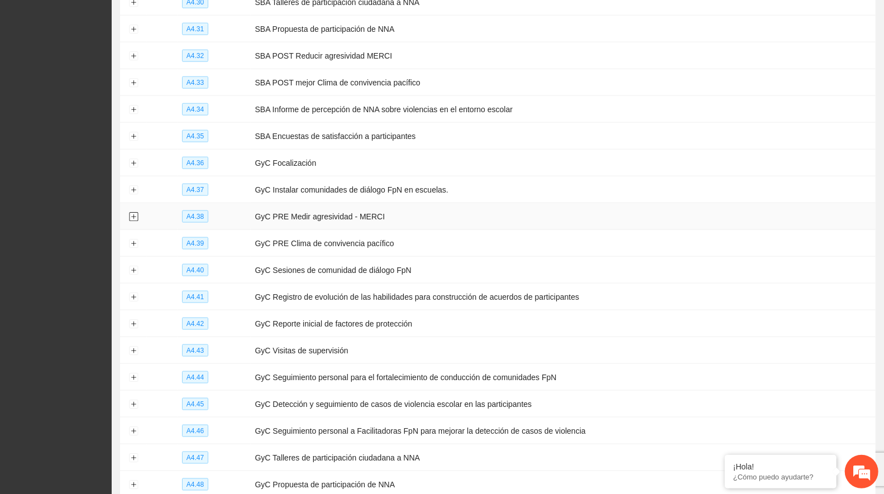
click at [132, 213] on button "Expand row" at bounding box center [133, 217] width 9 height 9
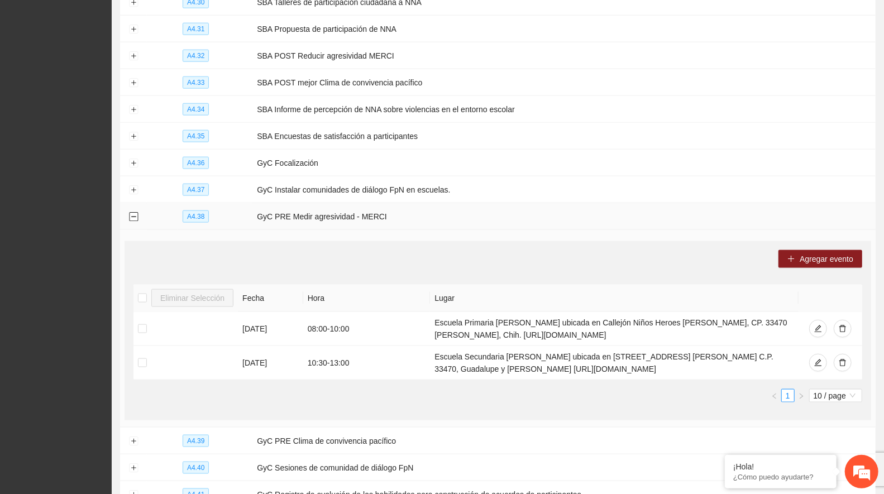
click at [129, 213] on button "Collapse row" at bounding box center [133, 217] width 9 height 9
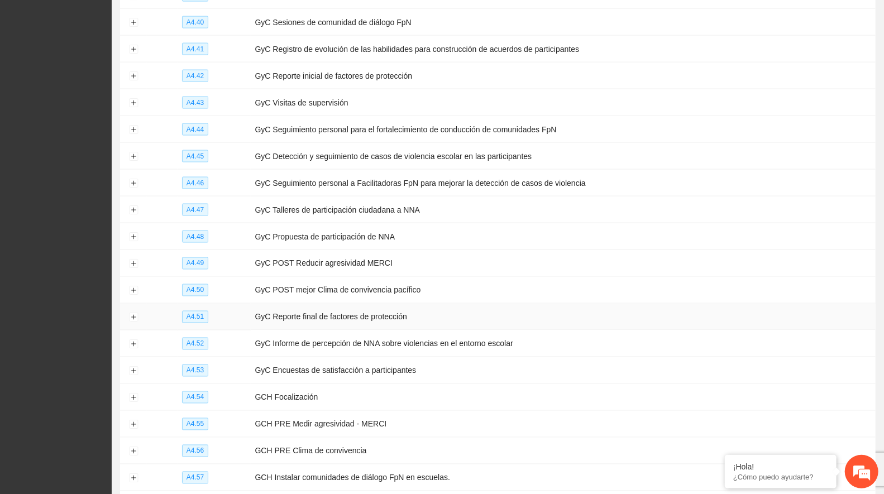
scroll to position [1260, 0]
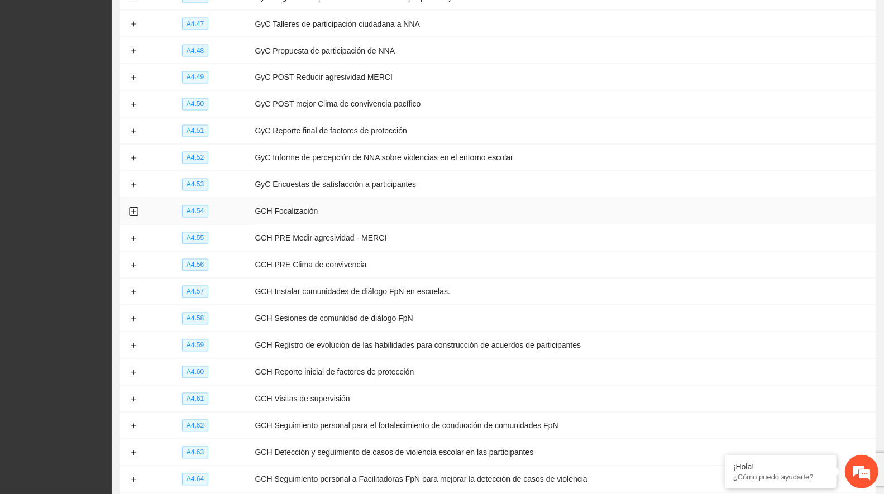
click at [131, 208] on button "Expand row" at bounding box center [133, 212] width 9 height 9
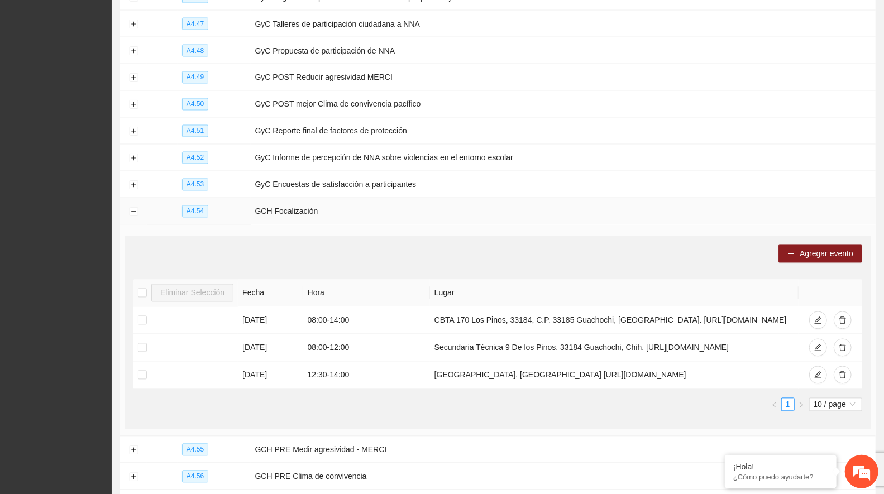
click at [129, 198] on td at bounding box center [133, 211] width 27 height 27
click at [134, 208] on button "Collapse row" at bounding box center [133, 212] width 9 height 9
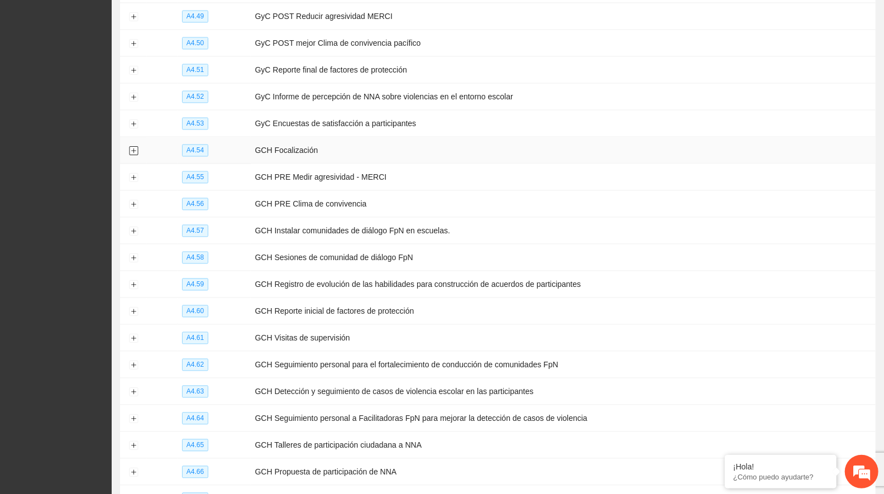
scroll to position [1384, 0]
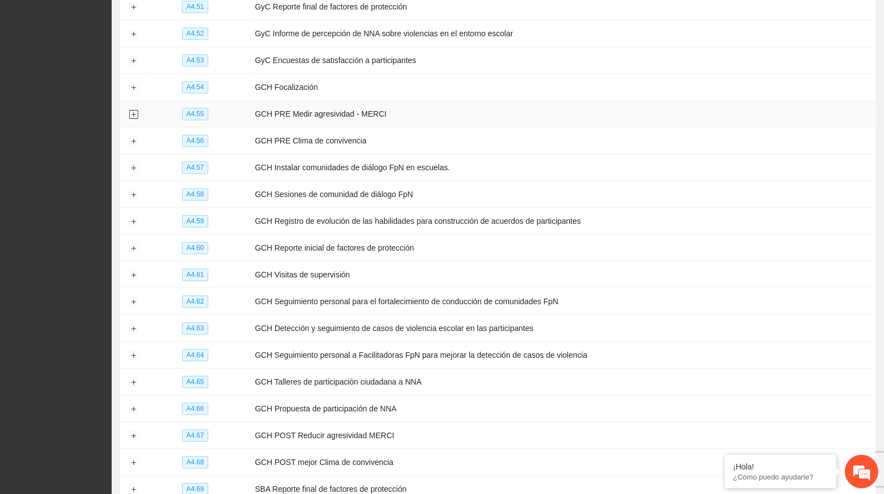
click at [132, 110] on button "Expand row" at bounding box center [133, 114] width 9 height 9
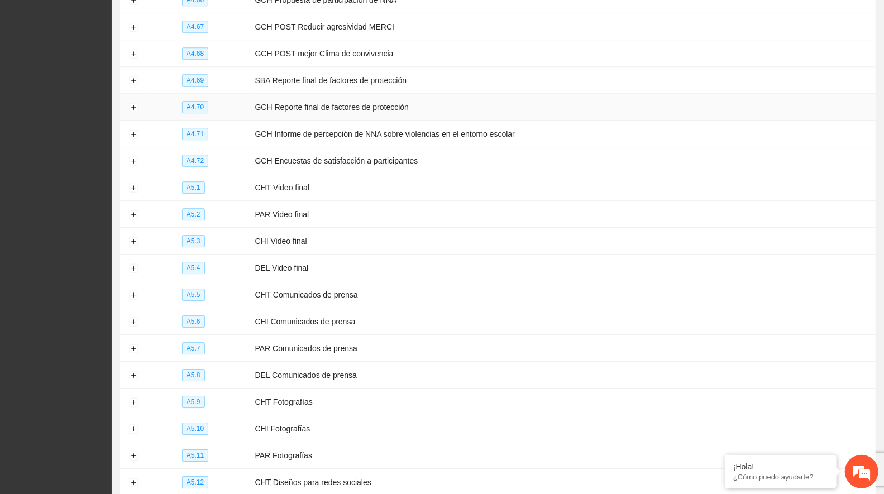
scroll to position [2314, 0]
